Goal: Task Accomplishment & Management: Complete application form

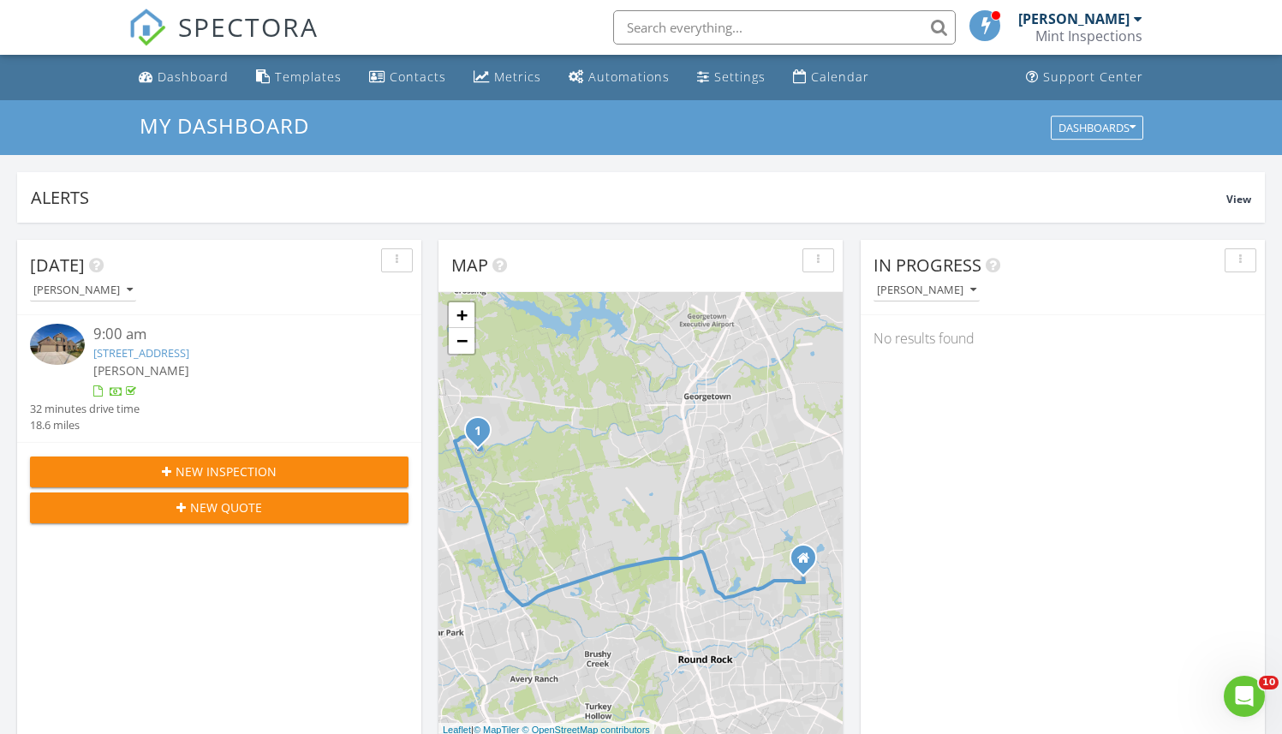
click at [238, 465] on span "New Inspection" at bounding box center [226, 472] width 101 height 18
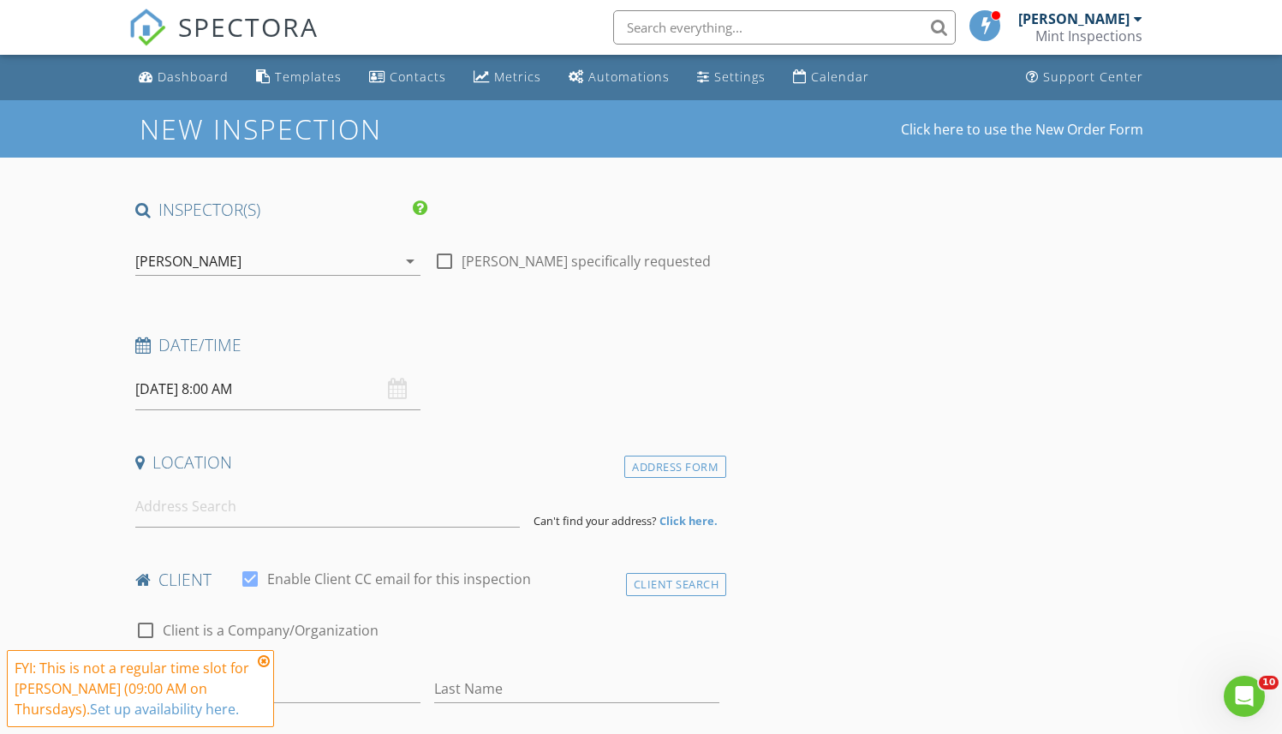
click at [214, 391] on input "[DATE] 8:00 AM" at bounding box center [277, 389] width 285 height 42
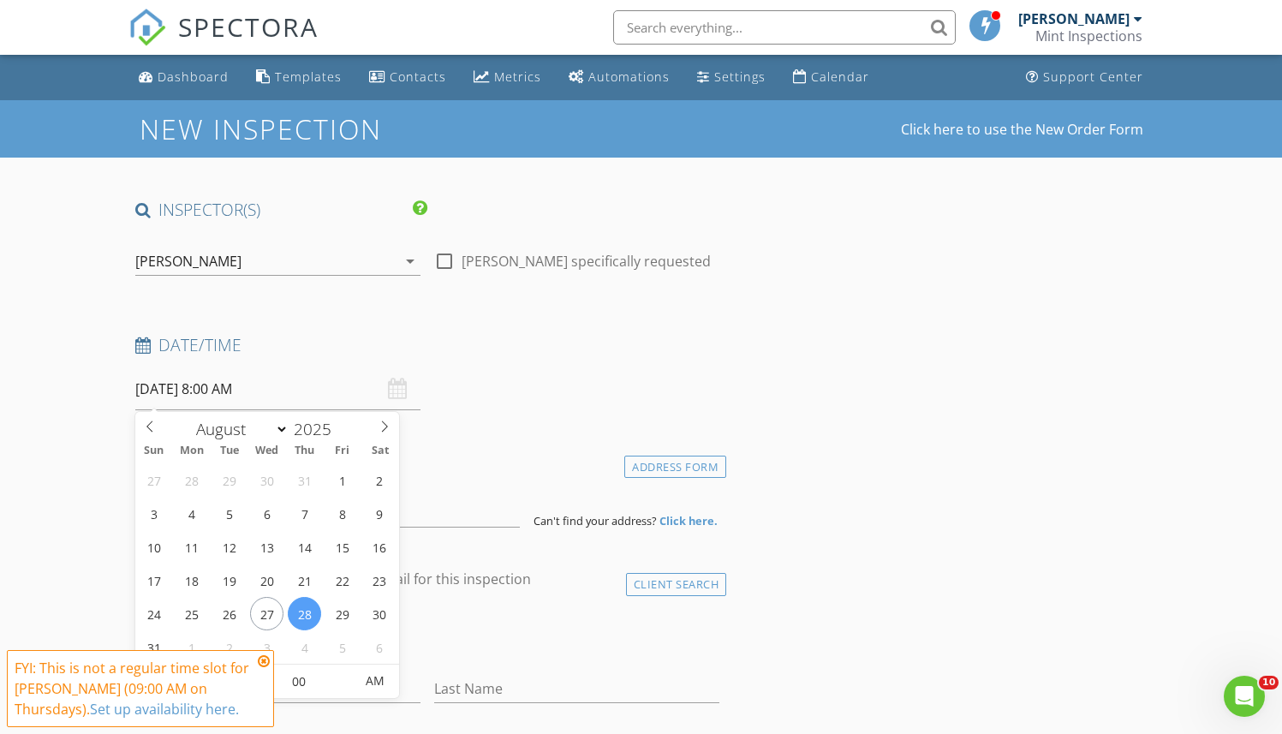
click at [265, 662] on icon at bounding box center [264, 661] width 12 height 14
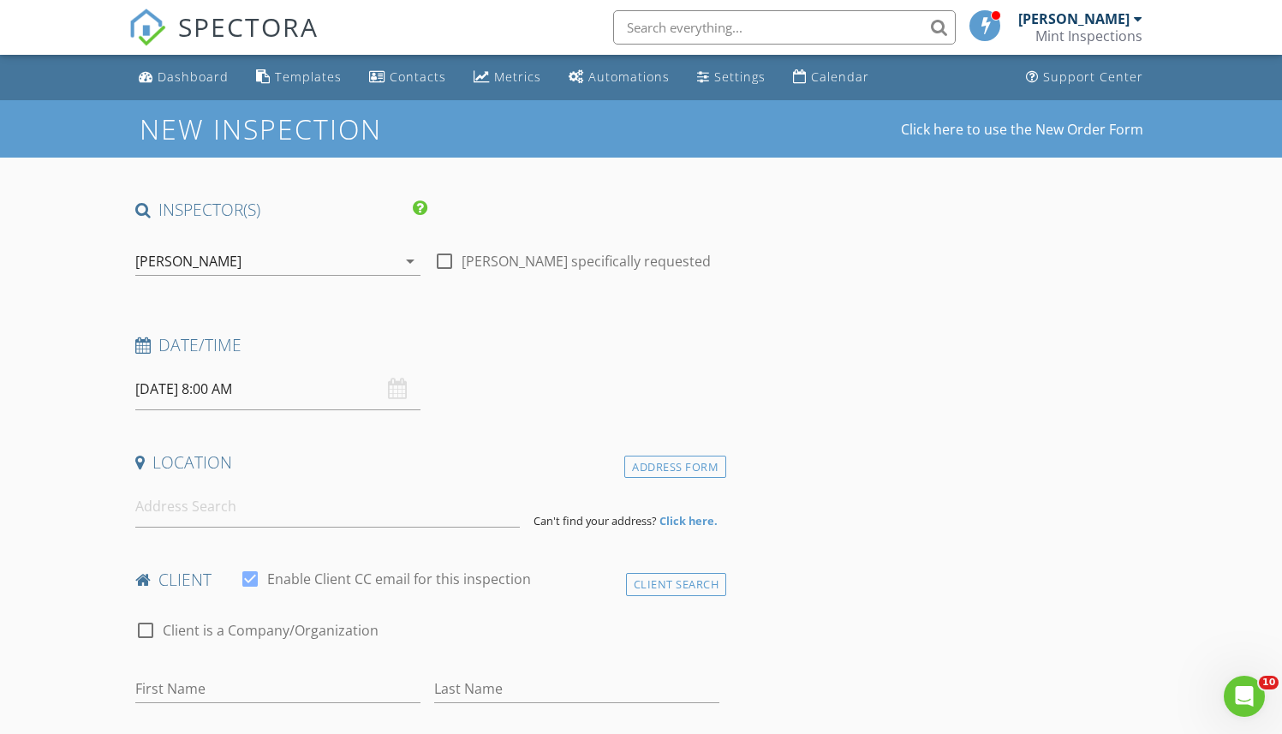
click at [229, 391] on input "08/28/2025 8:00 AM" at bounding box center [277, 389] width 285 height 42
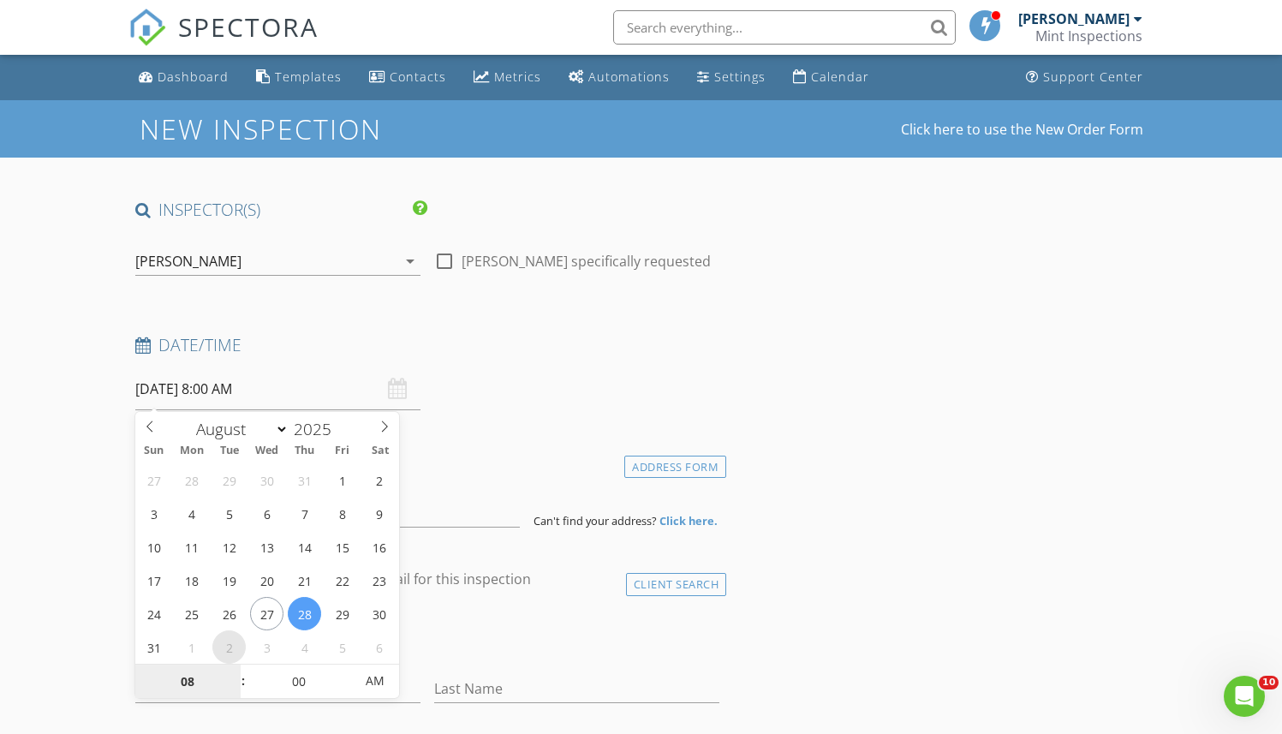
select select "8"
type input "09/02/2025 8:00 AM"
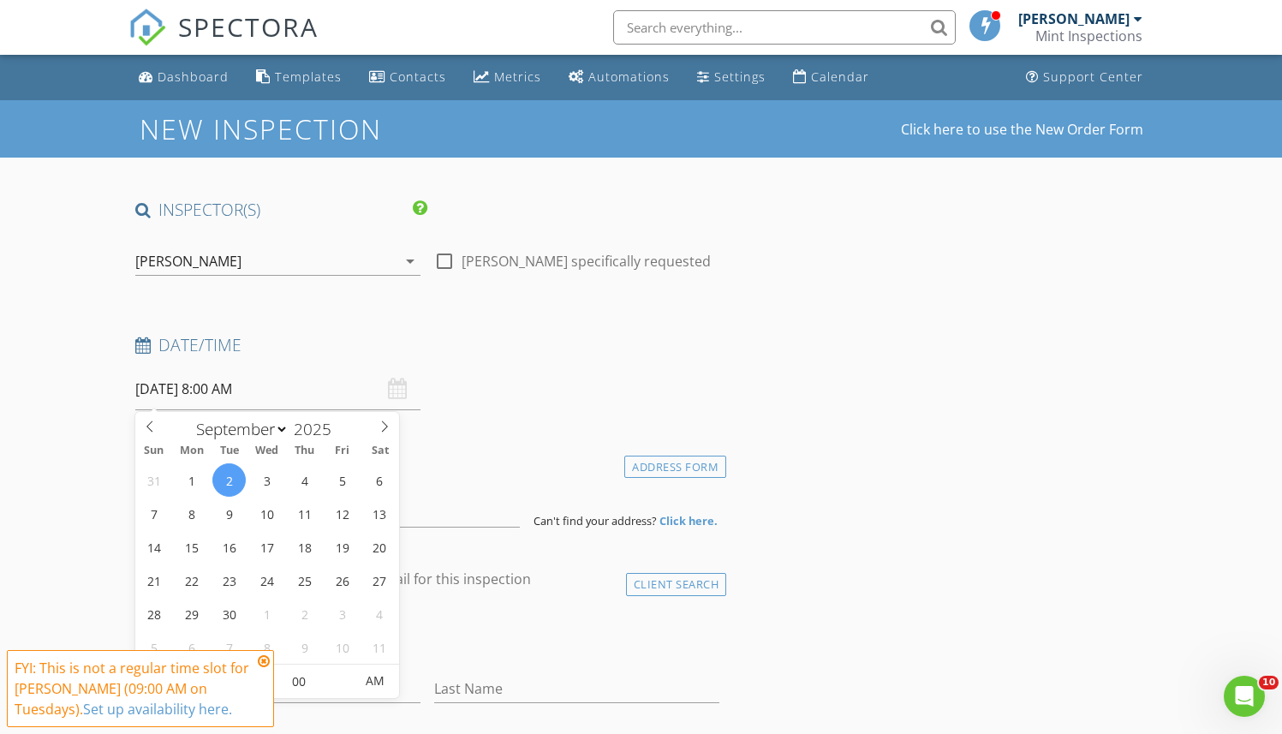
click at [264, 660] on icon at bounding box center [264, 661] width 12 height 14
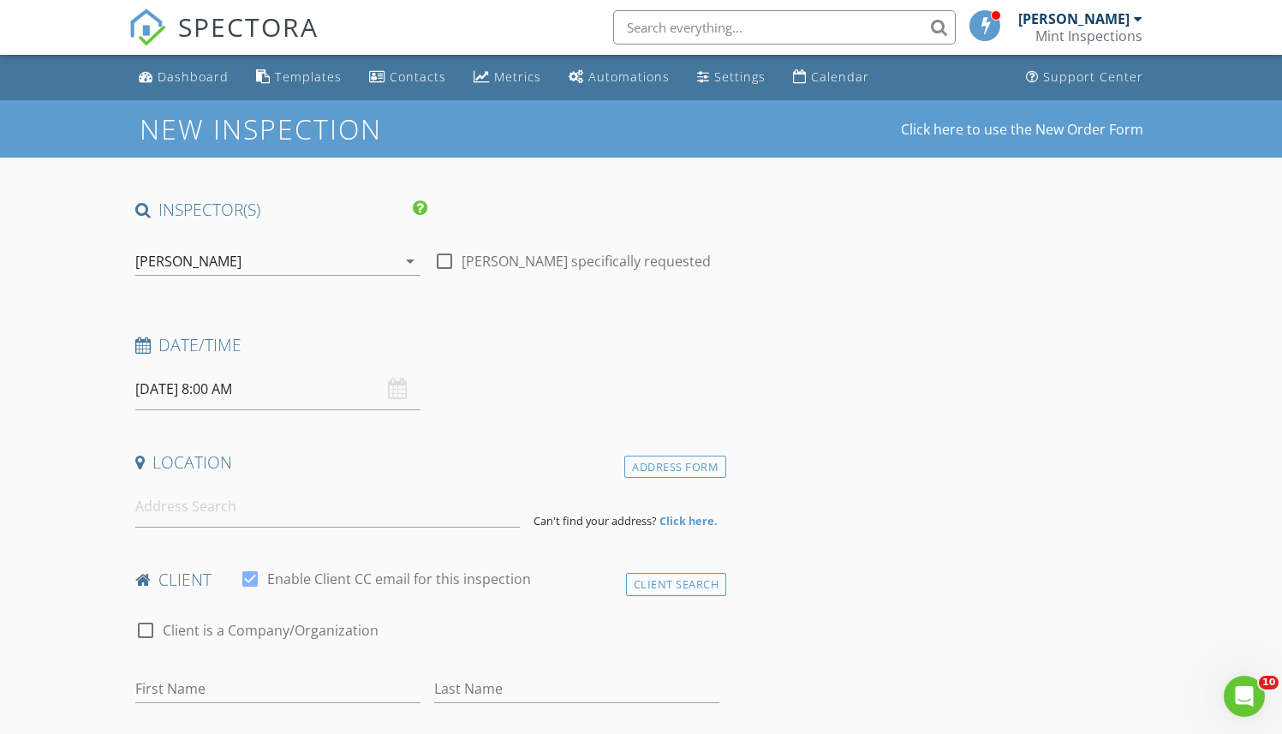
click at [218, 387] on input "09/02/2025 8:00 AM" at bounding box center [277, 389] width 285 height 42
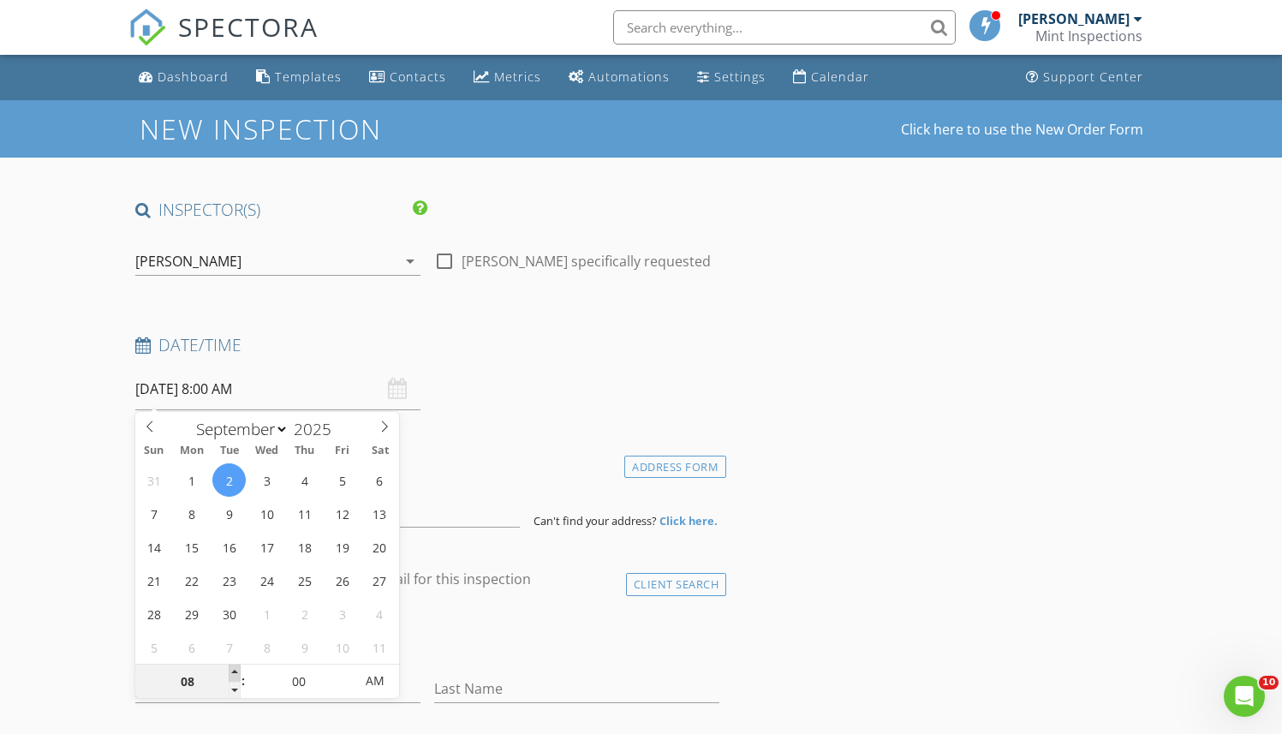
type input "09"
type input "[DATE] 9:00 AM"
click at [233, 669] on span at bounding box center [235, 673] width 12 height 17
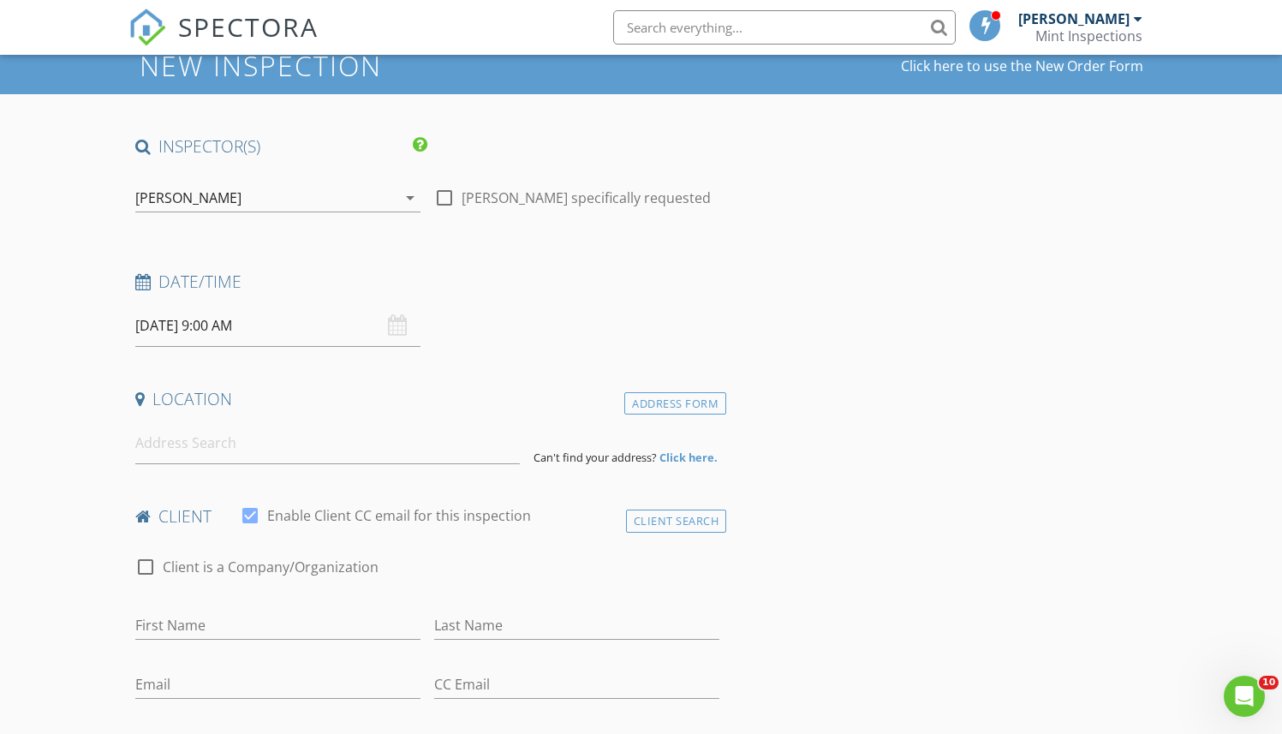
scroll to position [63, 0]
click at [253, 451] on input at bounding box center [327, 444] width 385 height 42
paste input "1714 Roaming Oak Bend Georgetown,TX 78628"
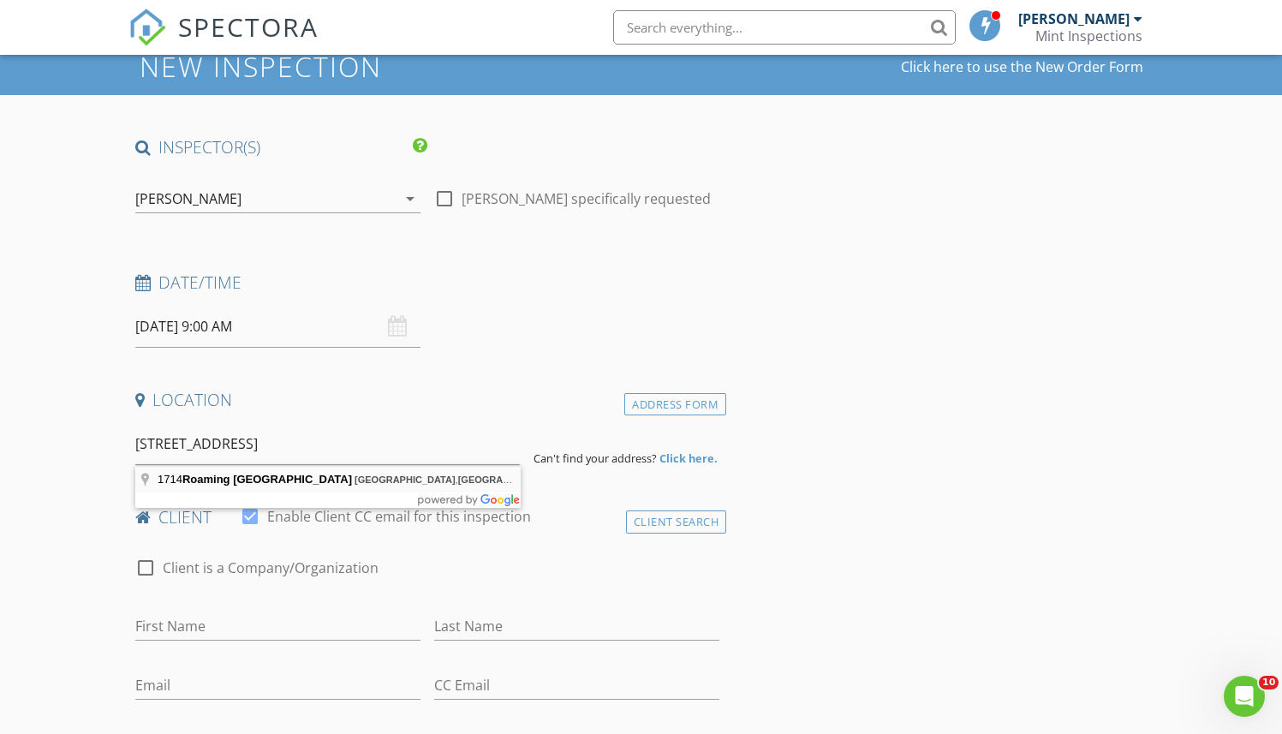
type input "1714 Roaming Oak Bend, Georgetown, TX 78628, USA"
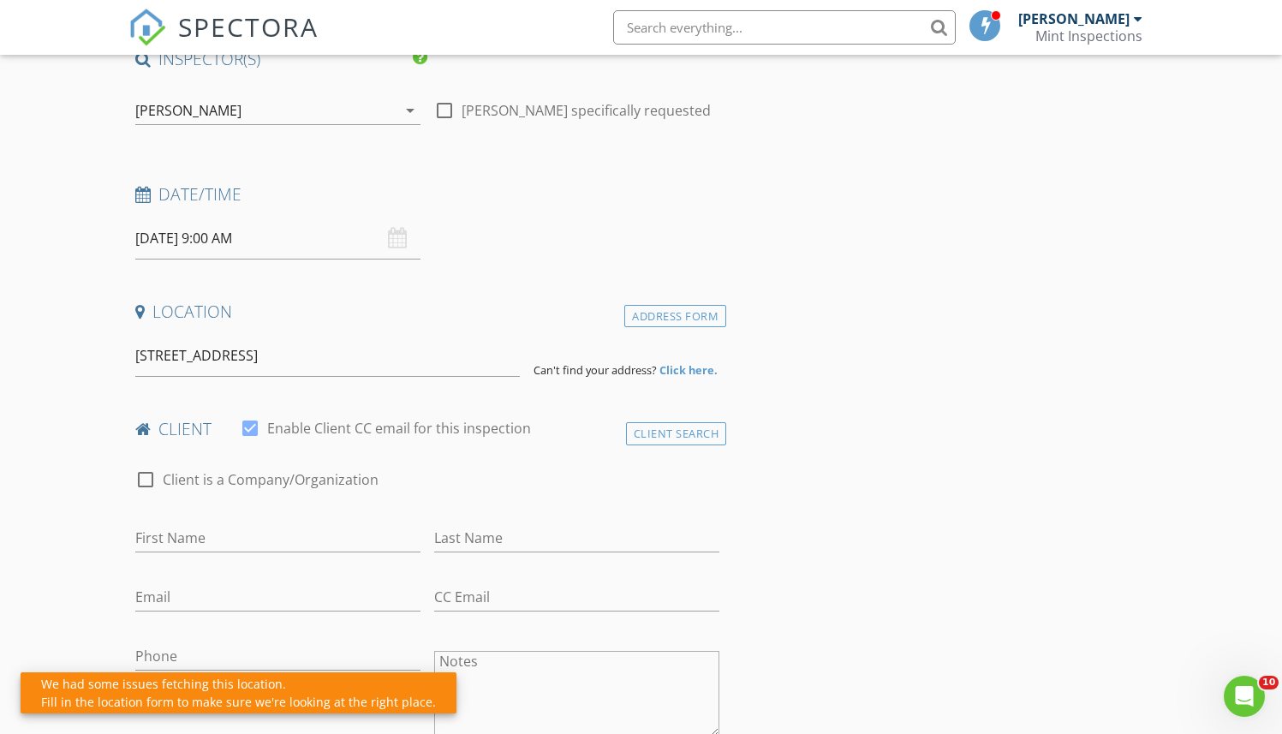
scroll to position [176, 0]
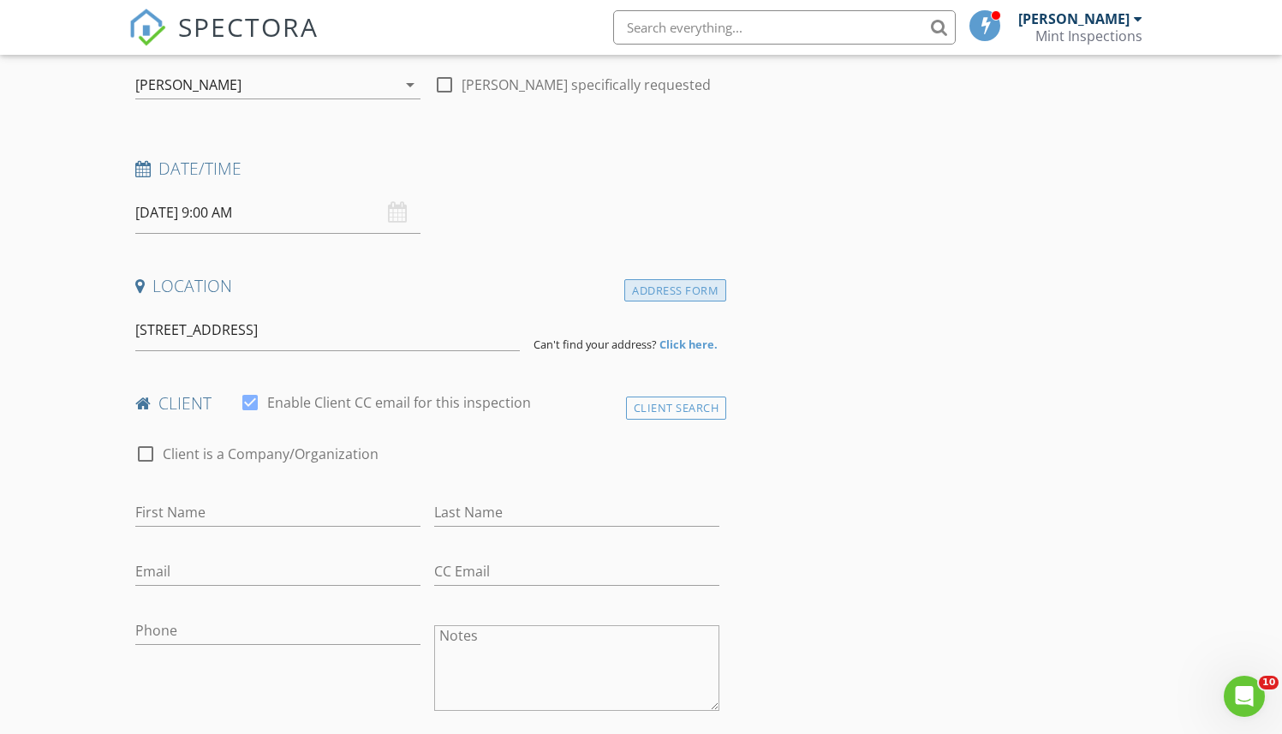
click at [683, 294] on div "Address Form" at bounding box center [675, 290] width 102 height 23
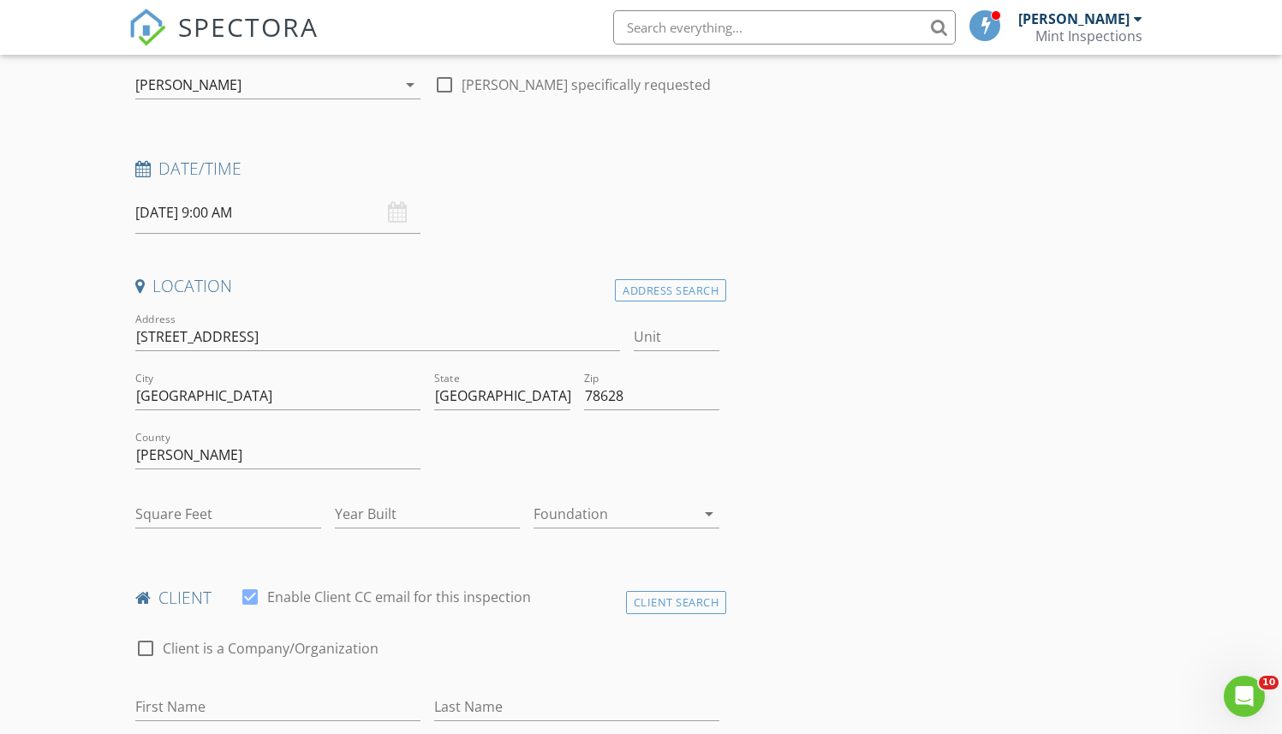
type input "0"
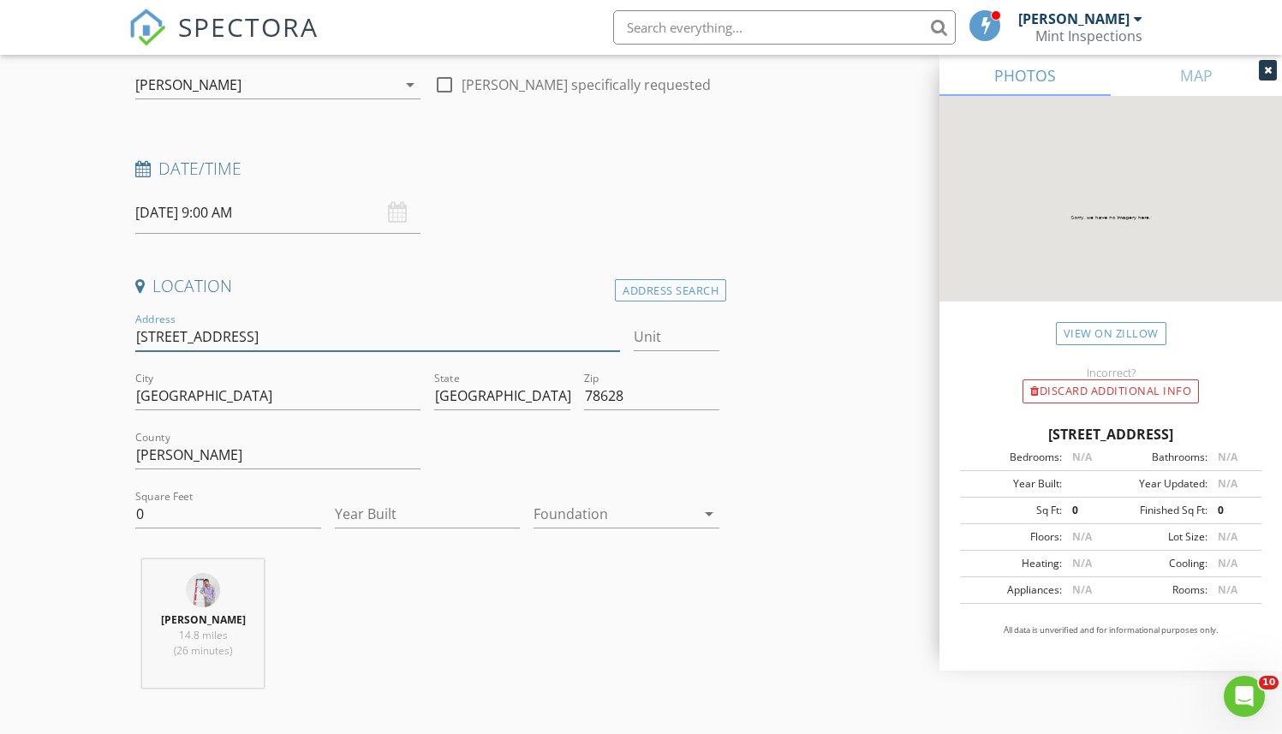
drag, startPoint x: 292, startPoint y: 340, endPoint x: 456, endPoint y: 351, distance: 164.0
click at [456, 351] on div "Address 1714 Roaming Oak Bend Georgetown,TX 78628" at bounding box center [377, 345] width 485 height 45
type input "1714 Roaming Oak Bend"
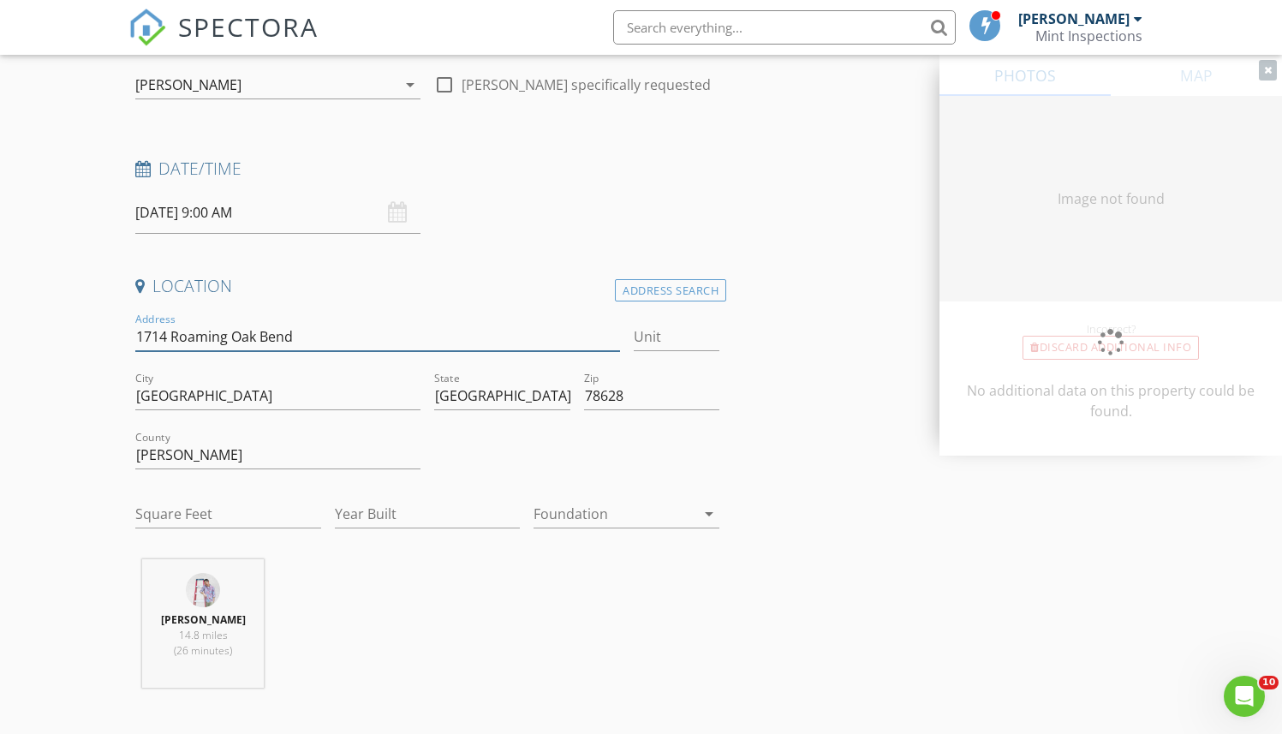
type input "1714 Roaming Oak Bend"
type input "0"
click at [230, 515] on input "0" at bounding box center [228, 514] width 186 height 28
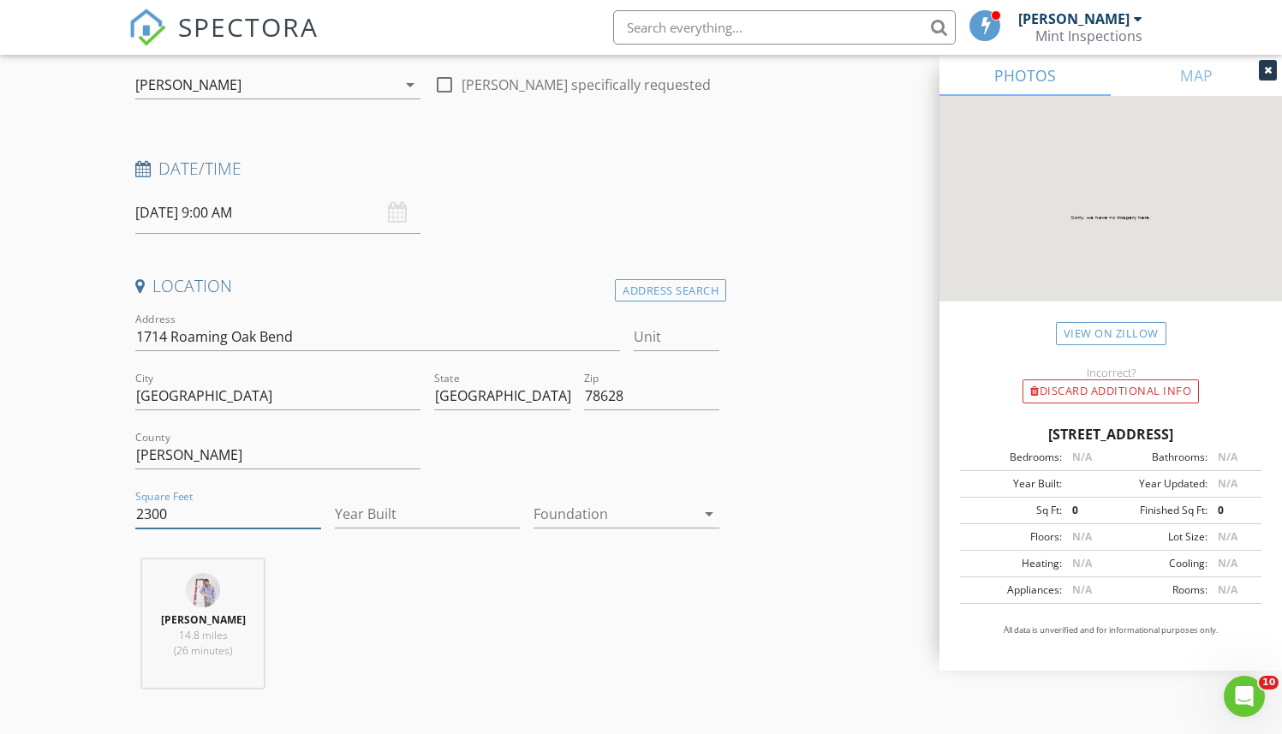
type input "2300"
type input "2025"
click at [612, 519] on div at bounding box center [615, 513] width 162 height 27
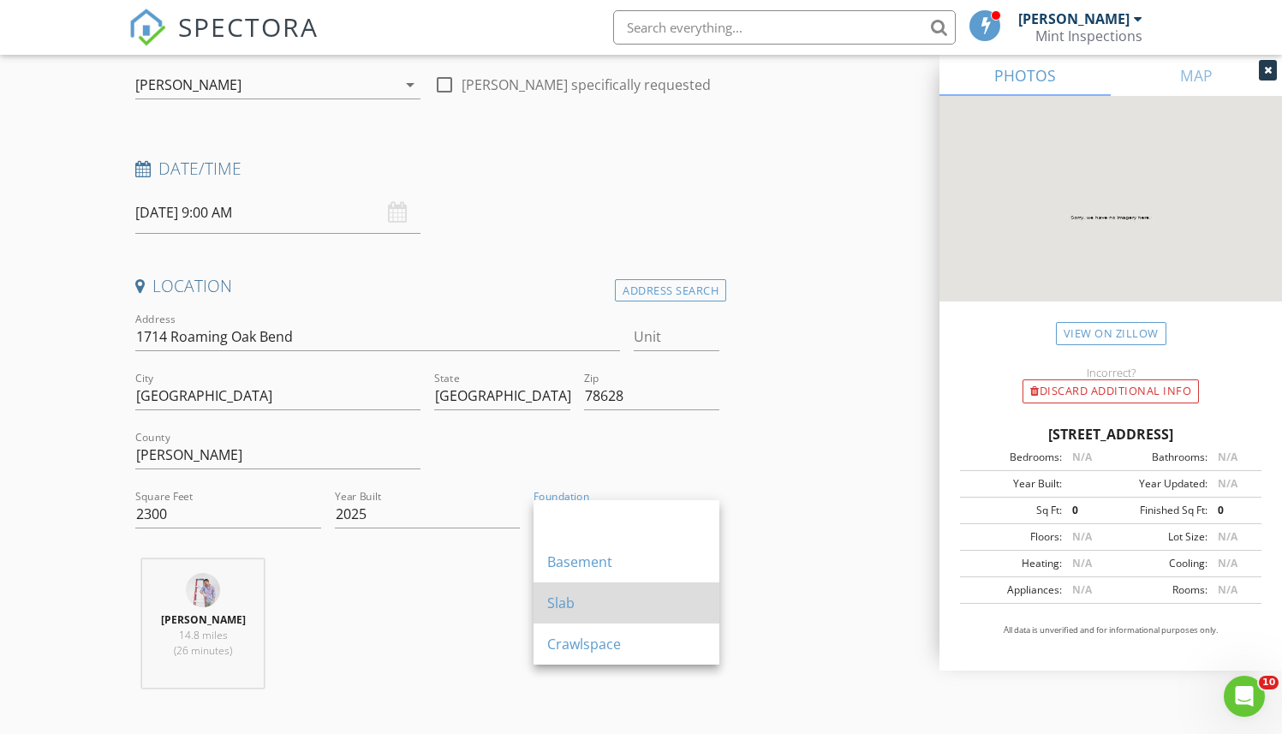
click at [607, 606] on div "Slab" at bounding box center [626, 603] width 158 height 21
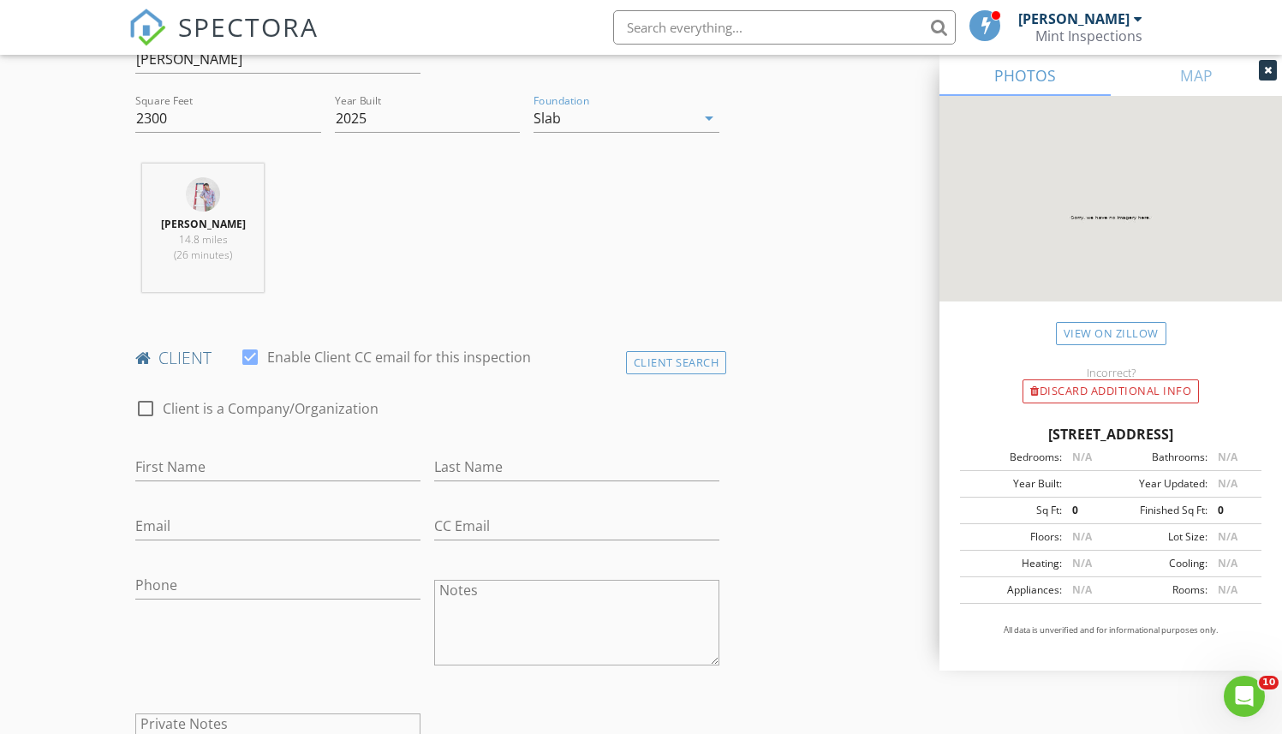
scroll to position [606, 0]
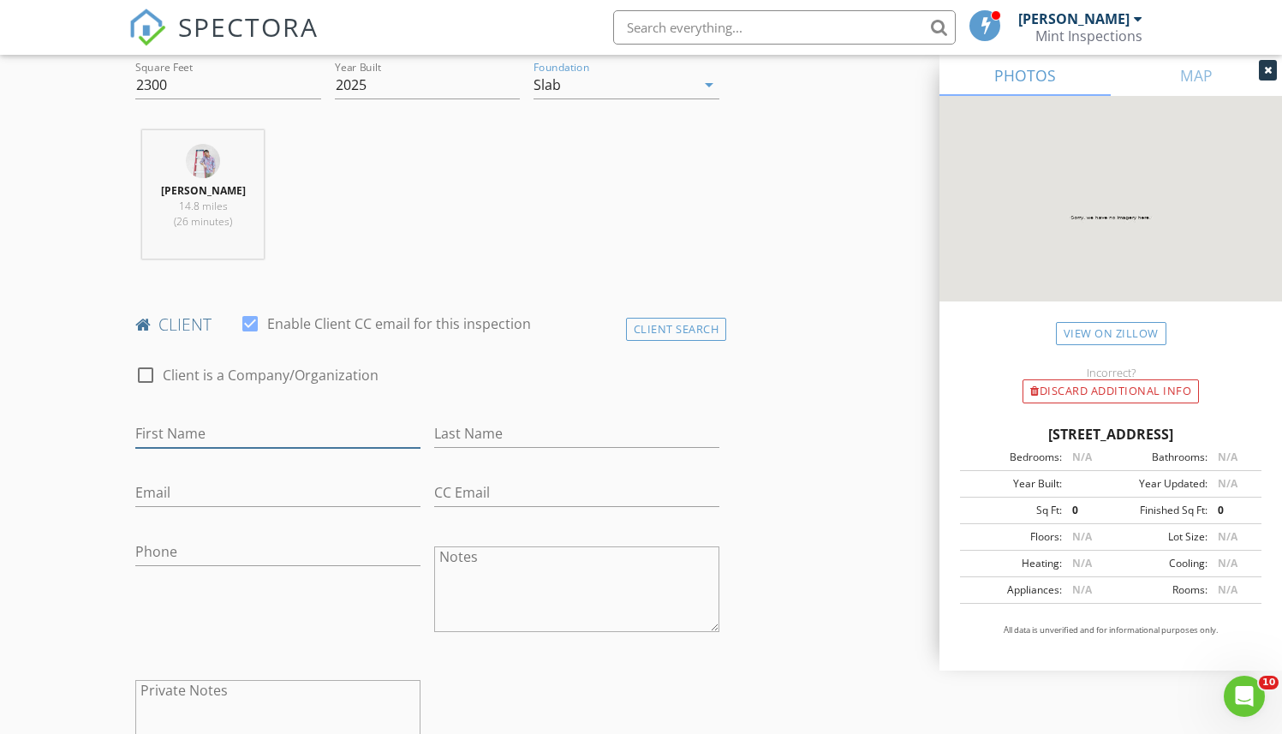
click at [276, 436] on input "First Name" at bounding box center [277, 434] width 285 height 28
paste input "[PERSON_NAME]"
type input "[PERSON_NAME]"
click at [210, 542] on input "Phone" at bounding box center [277, 552] width 285 height 28
paste input "[PHONE_NUMBER]"
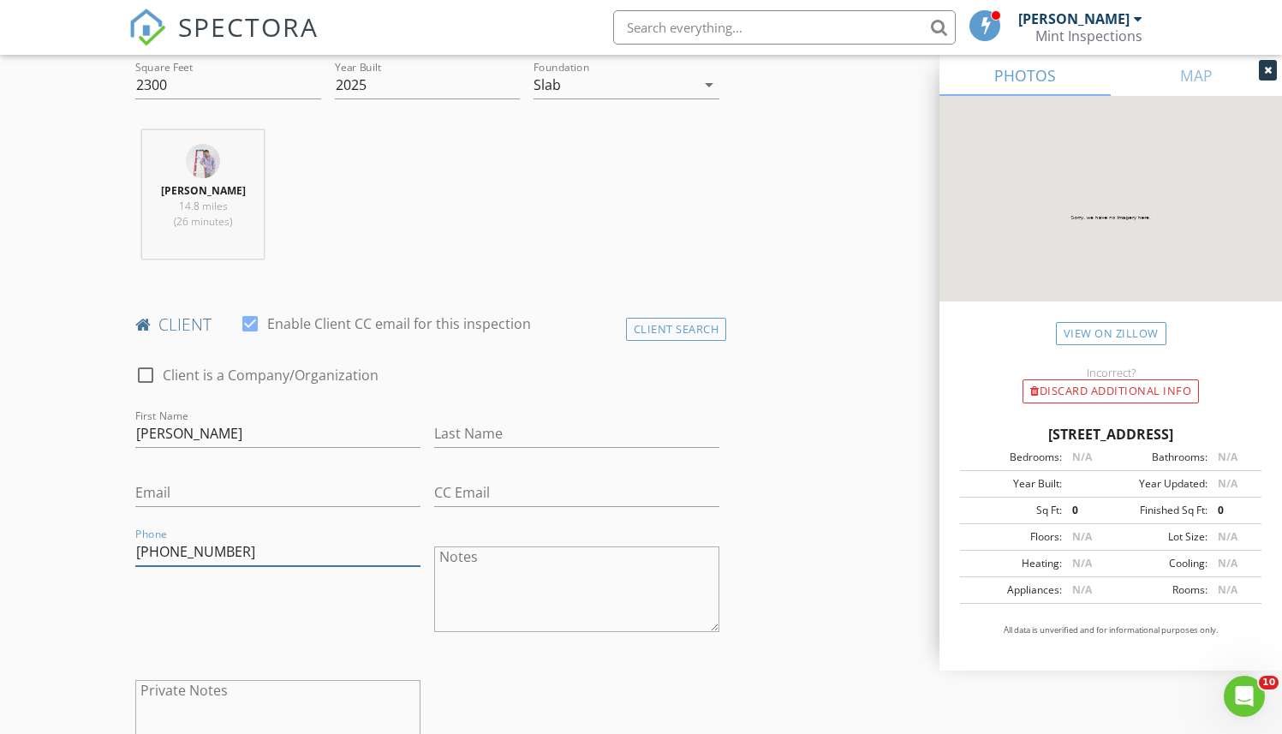
type input "[PHONE_NUMBER]"
click at [223, 487] on input "Email" at bounding box center [277, 493] width 285 height 28
paste input "[EMAIL_ADDRESS][DOMAIN_NAME]"
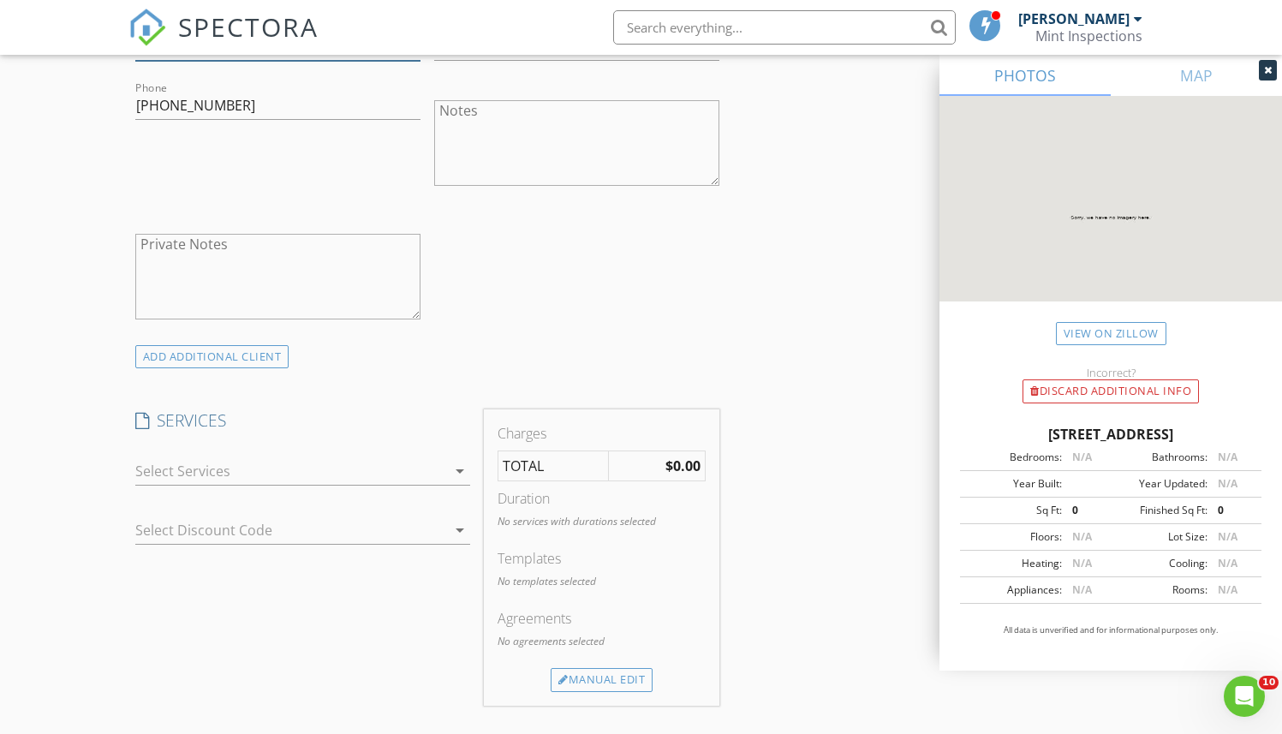
scroll to position [1058, 0]
type input "[EMAIL_ADDRESS][DOMAIN_NAME]"
click at [190, 468] on div at bounding box center [291, 464] width 312 height 27
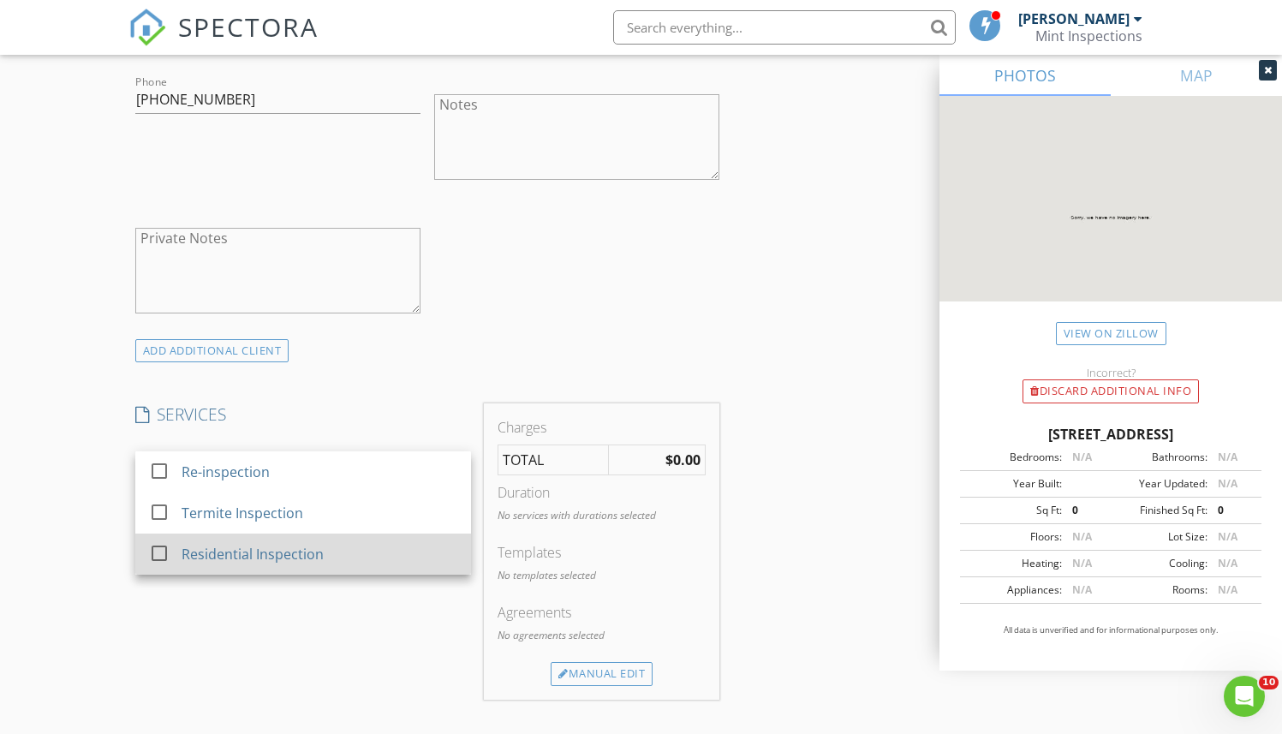
click at [217, 551] on div "Residential Inspection" at bounding box center [253, 554] width 142 height 21
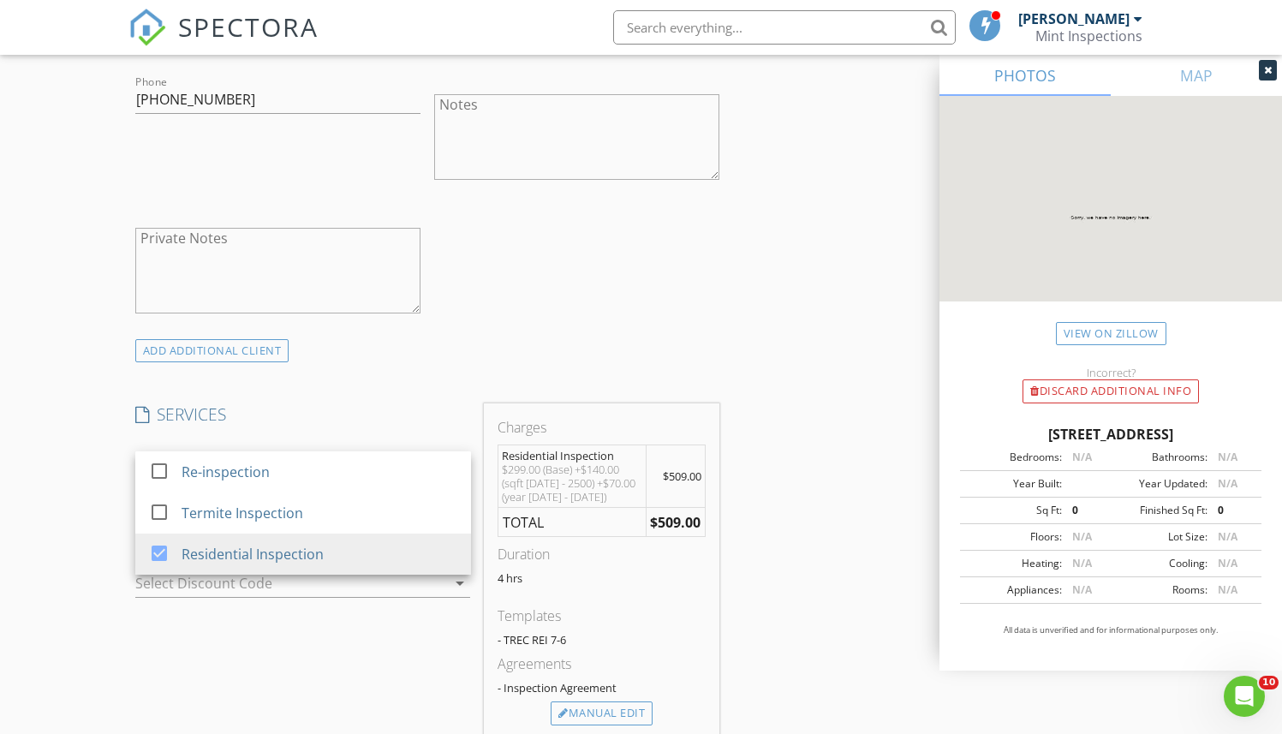
click at [66, 456] on div "New Inspection Click here to use the New Order Form INSPECTOR(S) check_box Josh…" at bounding box center [641, 595] width 1282 height 3106
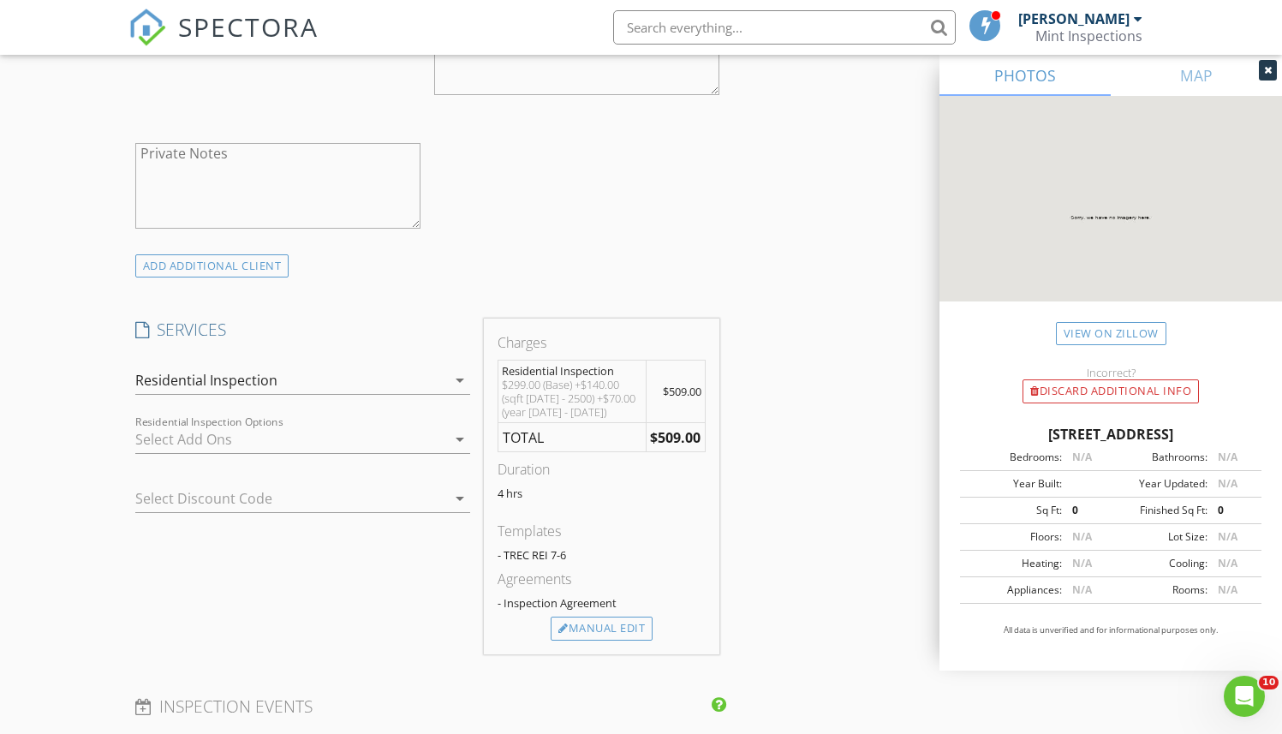
scroll to position [1159, 0]
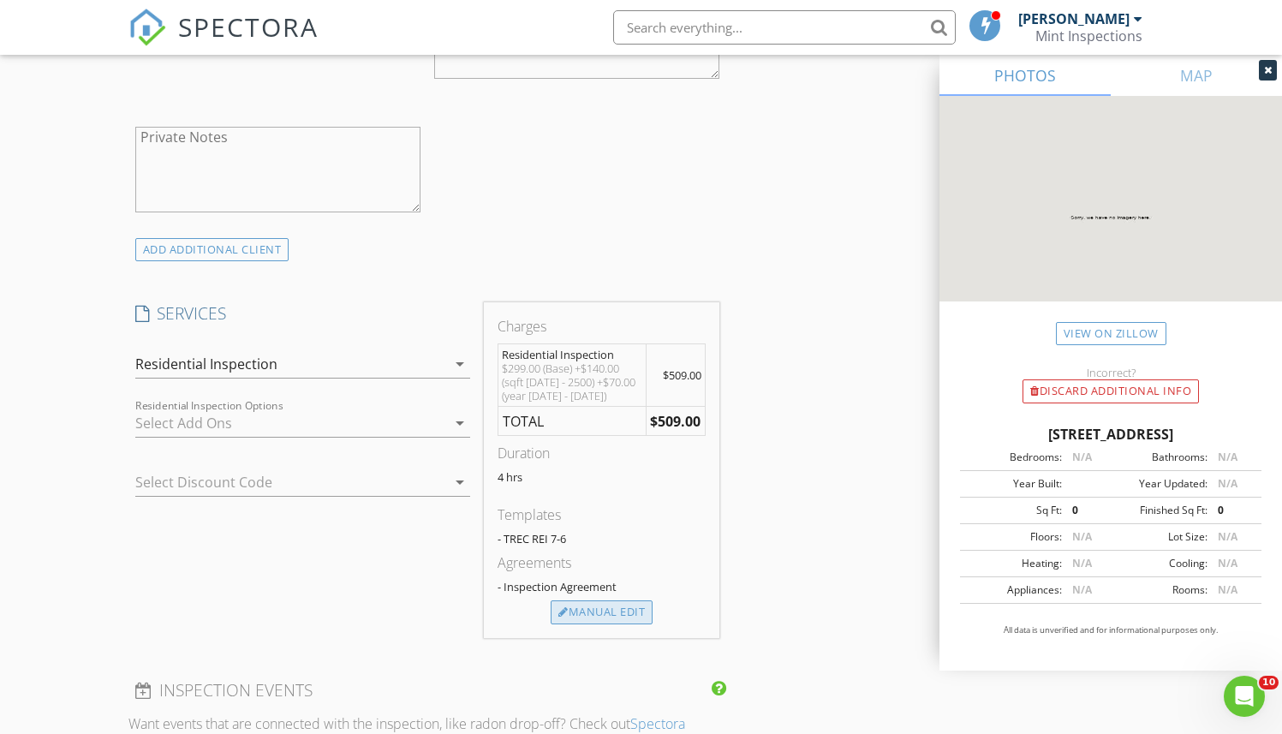
click at [606, 615] on div "Manual Edit" at bounding box center [602, 612] width 102 height 24
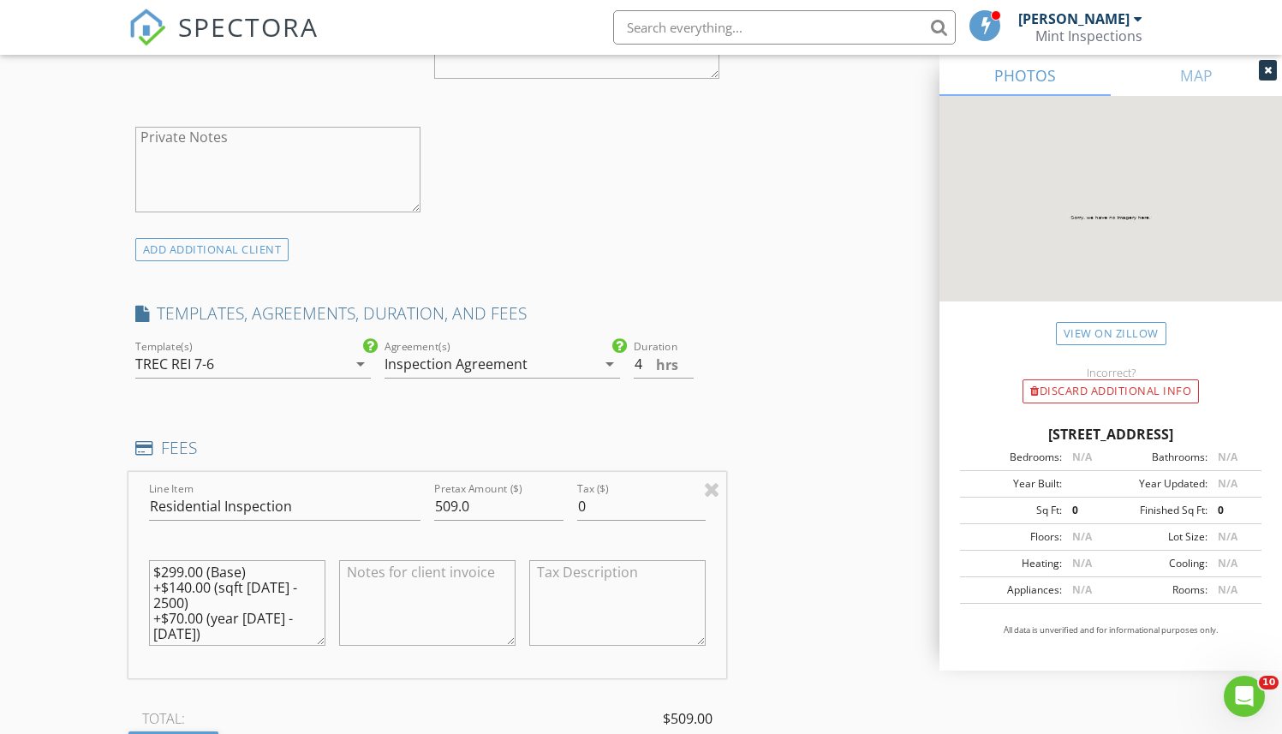
scroll to position [15, 0]
click at [457, 505] on input "509.0" at bounding box center [498, 506] width 129 height 28
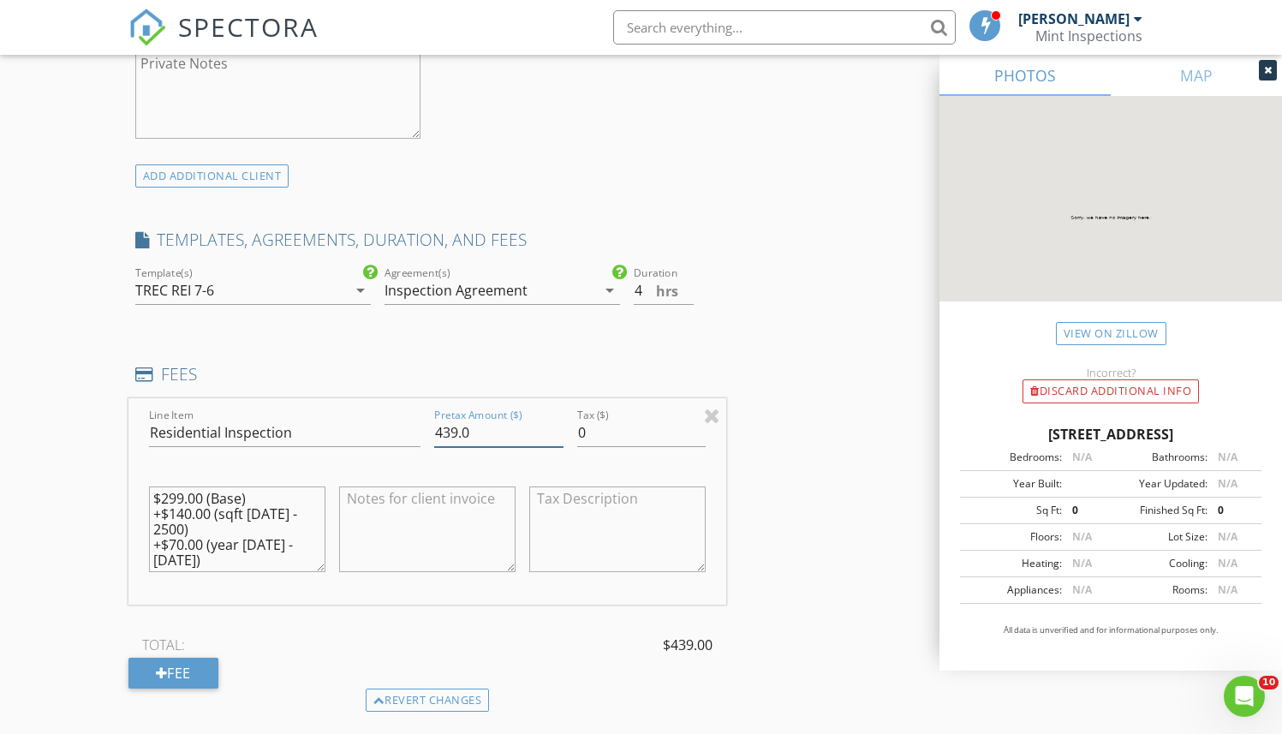
scroll to position [13, 0]
type input "439.0"
click at [207, 551] on textarea "$299.00 (Base) +$140.00 (sqft 2000 - 2500) +$70.00 (year 2024 - 2025)" at bounding box center [237, 530] width 176 height 86
click at [210, 547] on textarea "$299.00 (Base) +$140.00 (sqft 2000 - 2500) +$70.00 (year 2024 - 2025) -$70.00 (…" at bounding box center [237, 530] width 176 height 86
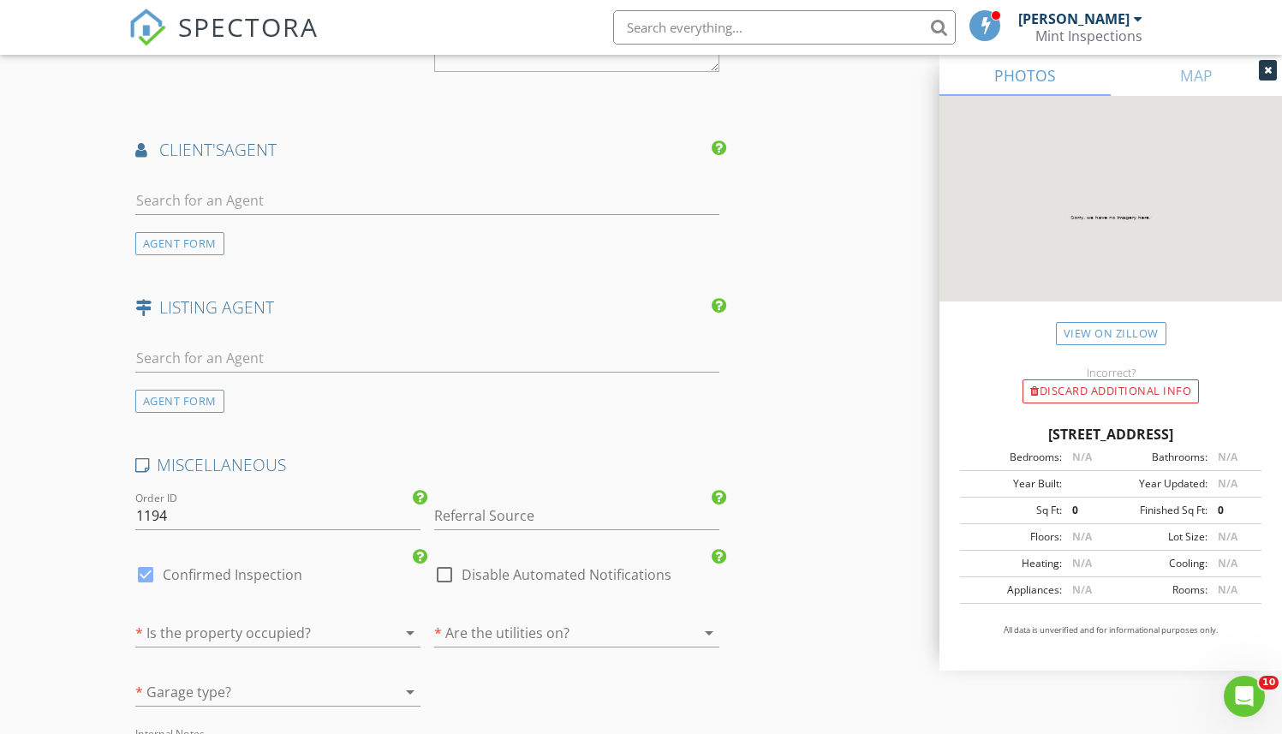
scroll to position [2224, 0]
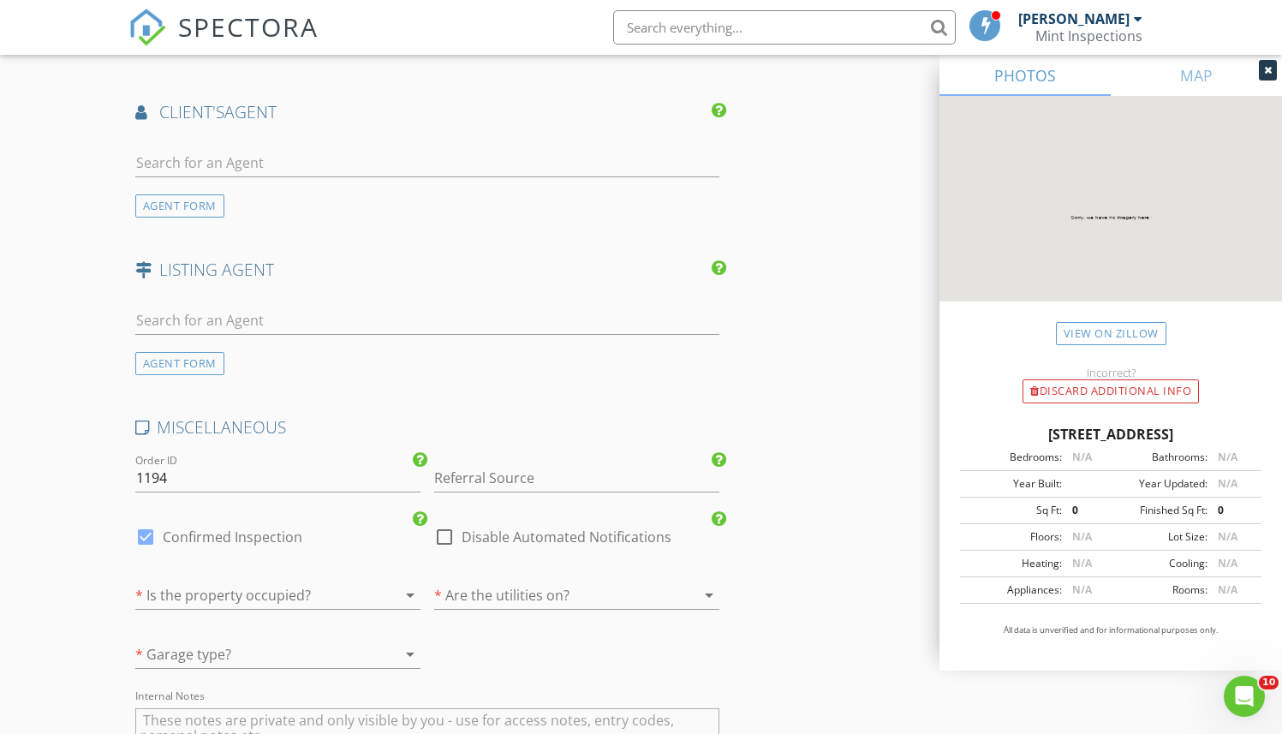
type textarea "$299.00 (Base) +$140.00 (sqft [DATE] - 2500) +$70.00 (year [DATE] - [DATE]) -$7…"
click at [292, 586] on div at bounding box center [253, 595] width 237 height 27
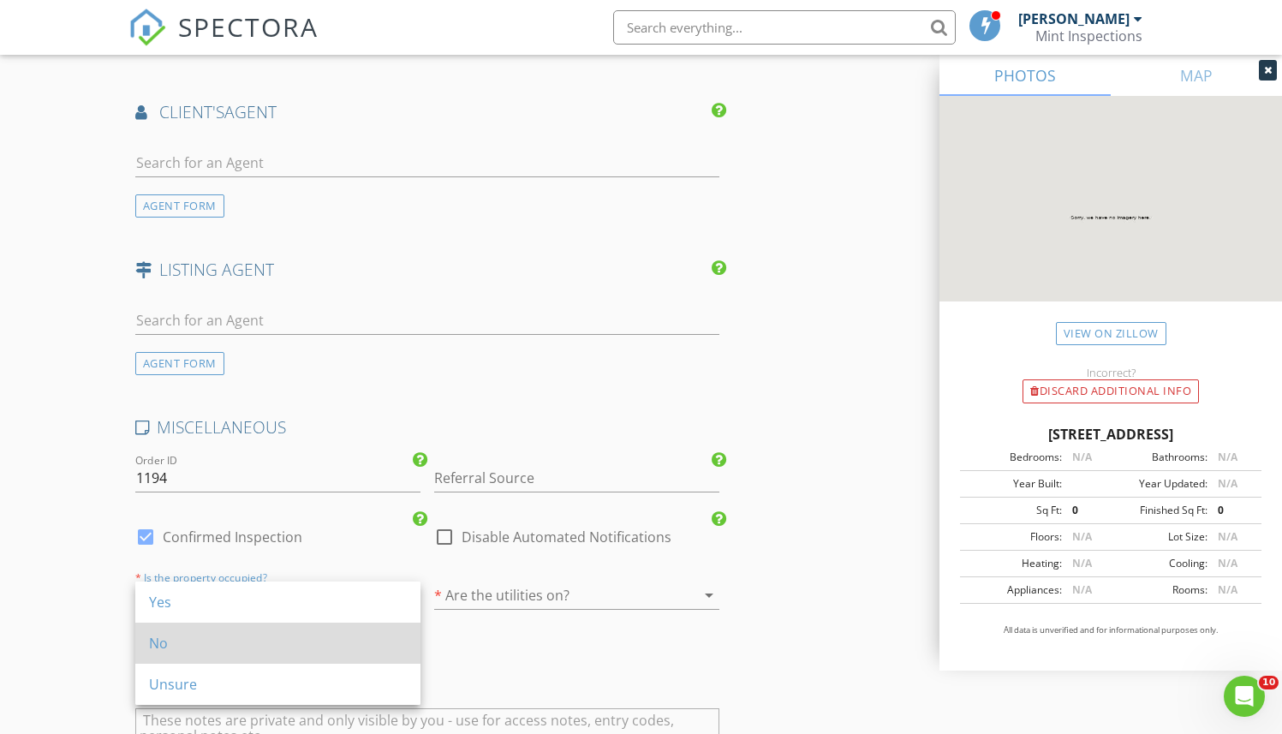
click at [243, 654] on div "No" at bounding box center [278, 643] width 258 height 41
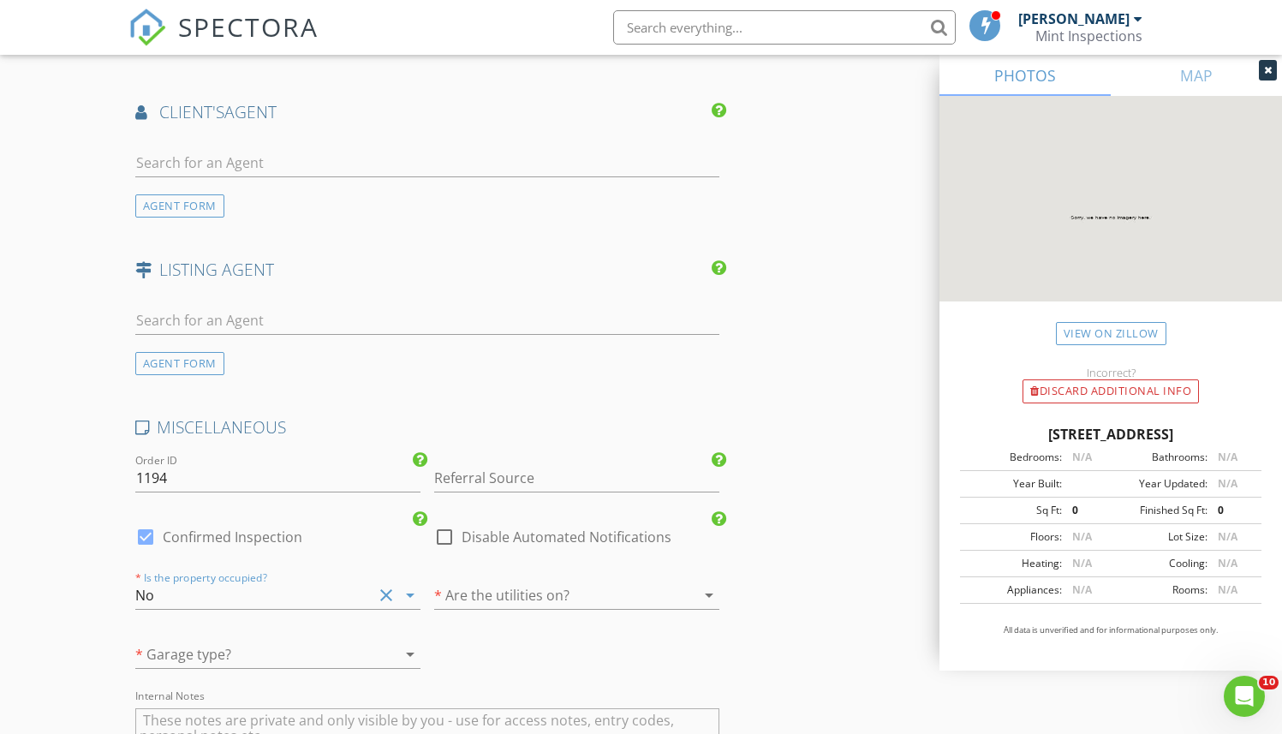
click at [534, 588] on div at bounding box center [552, 595] width 237 height 27
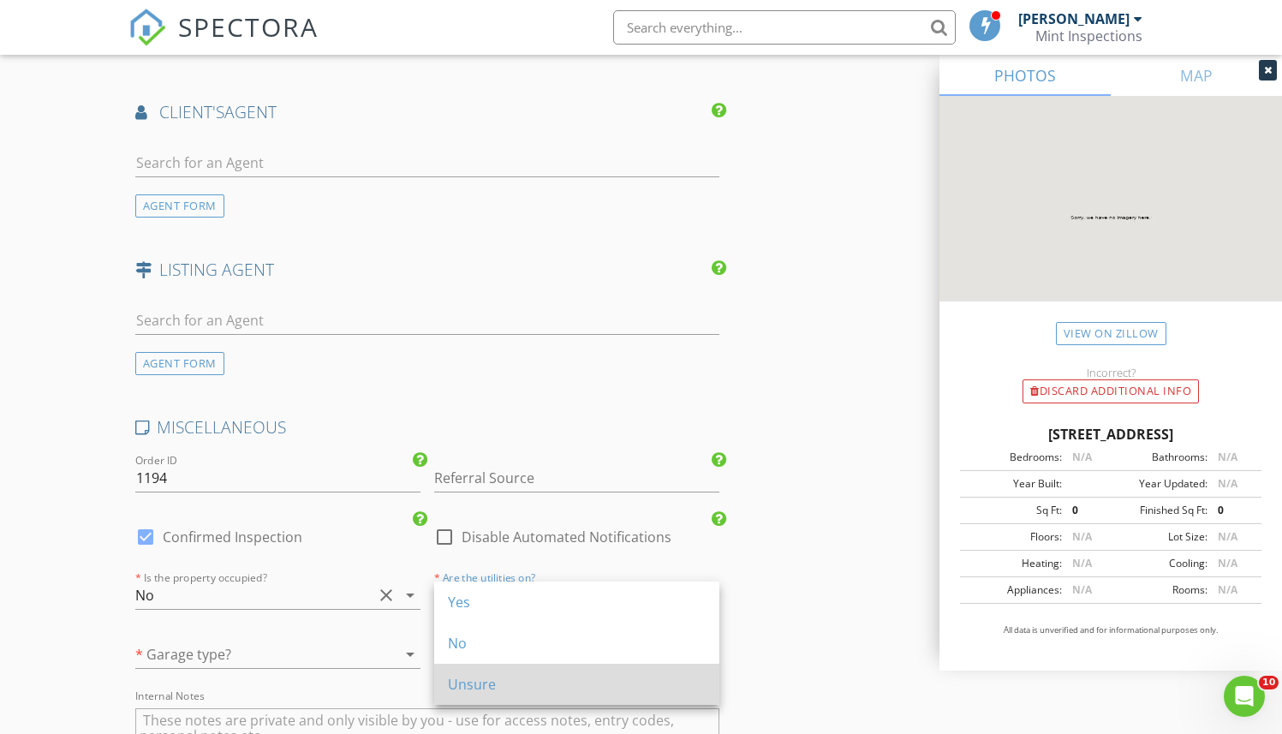
click at [506, 684] on div "Unsure" at bounding box center [577, 684] width 258 height 21
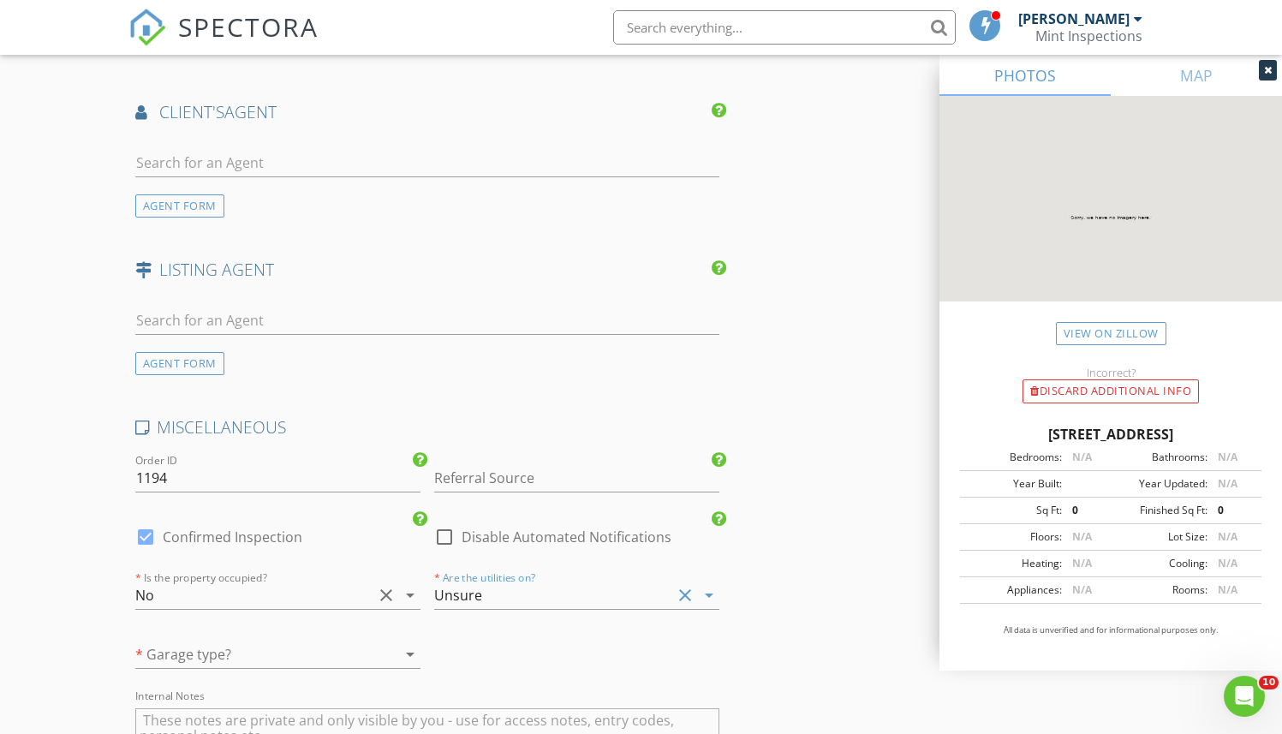
click at [330, 646] on div at bounding box center [253, 654] width 237 height 27
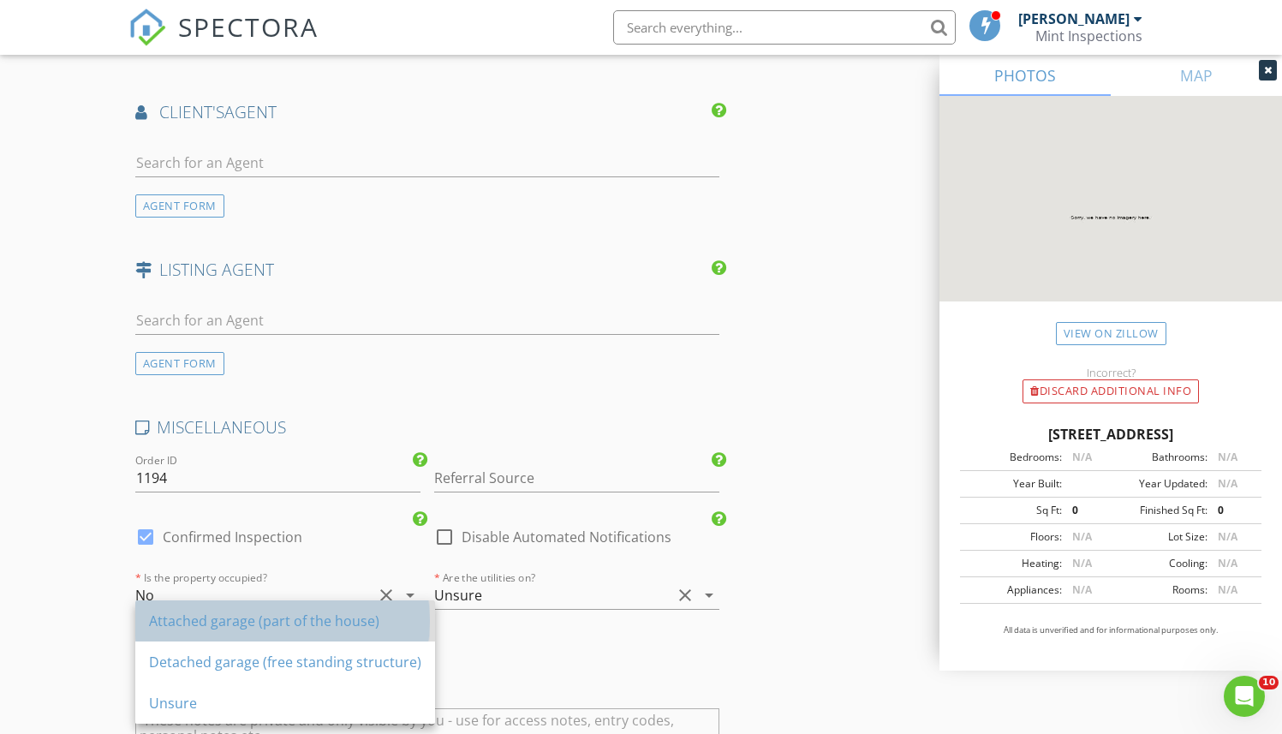
click at [230, 625] on div "Attached garage (part of the house)" at bounding box center [285, 621] width 272 height 21
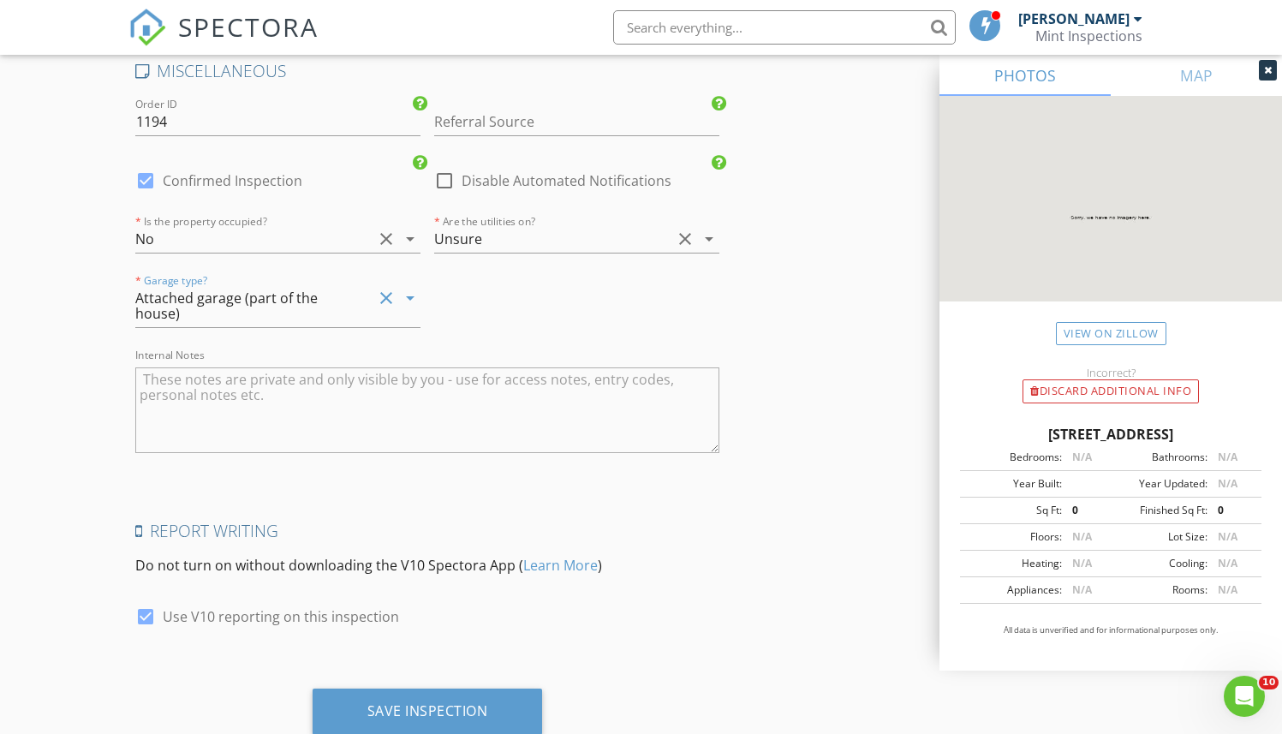
scroll to position [2635, 0]
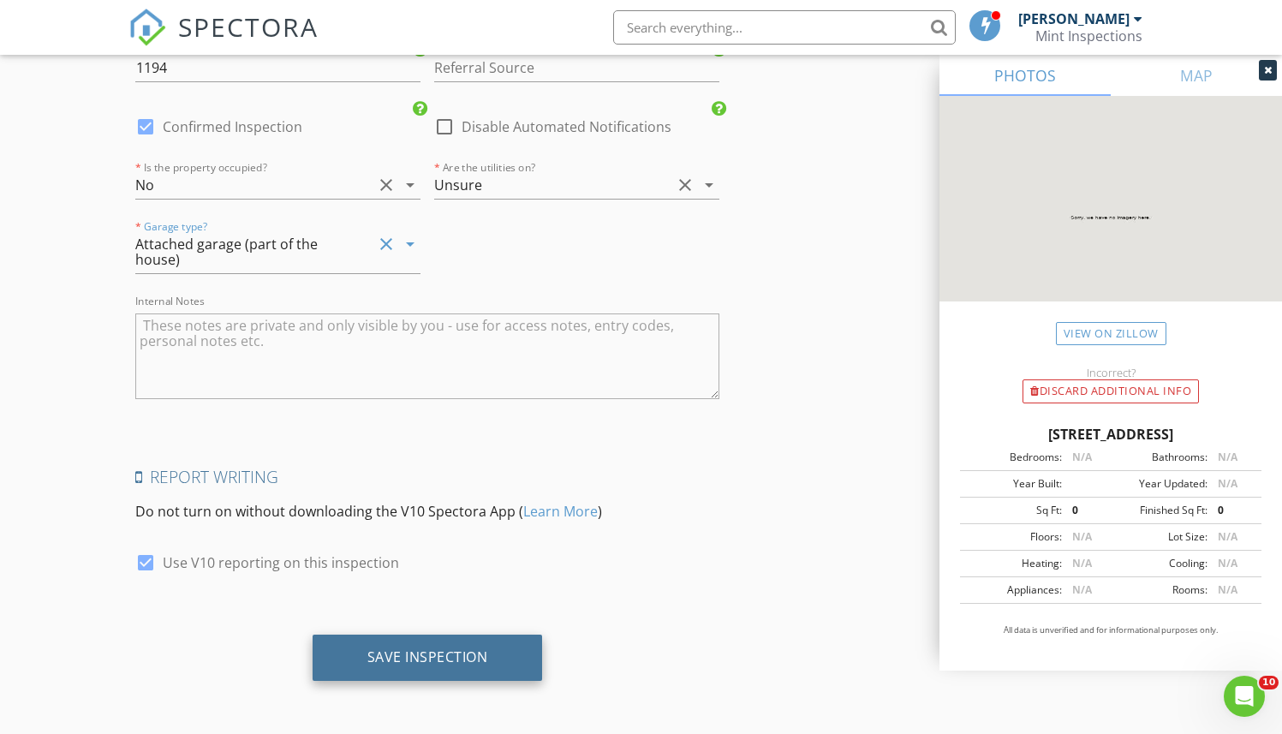
click at [413, 654] on div "Save Inspection" at bounding box center [427, 656] width 121 height 17
